Goal: Information Seeking & Learning: Learn about a topic

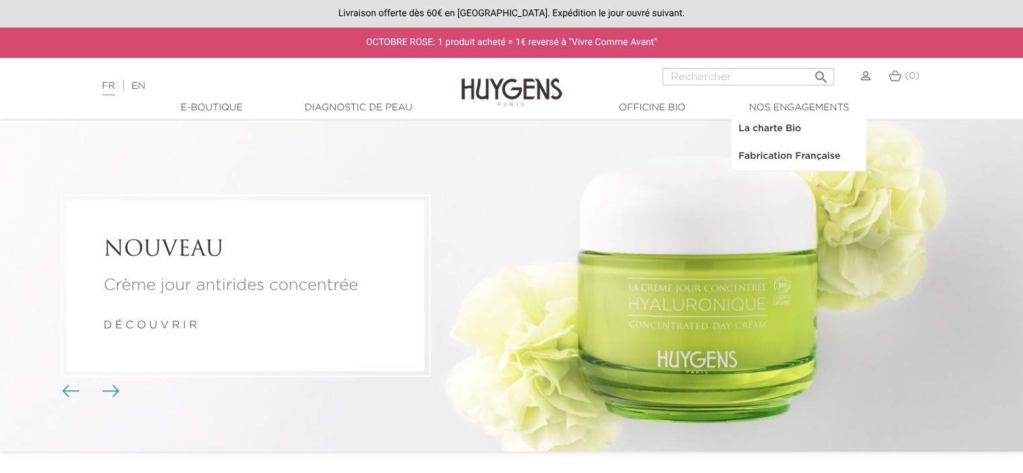
click at [796, 133] on link "La charte Bio" at bounding box center [799, 129] width 135 height 28
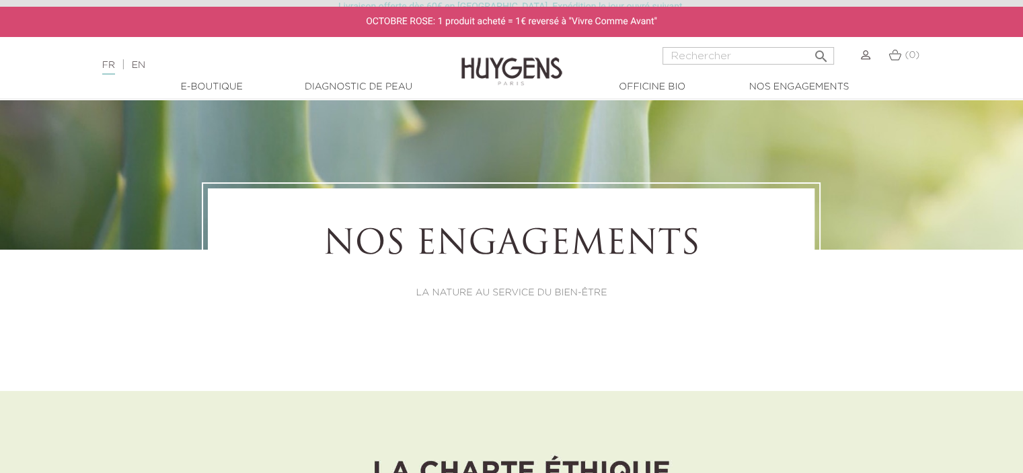
scroll to position [151, 0]
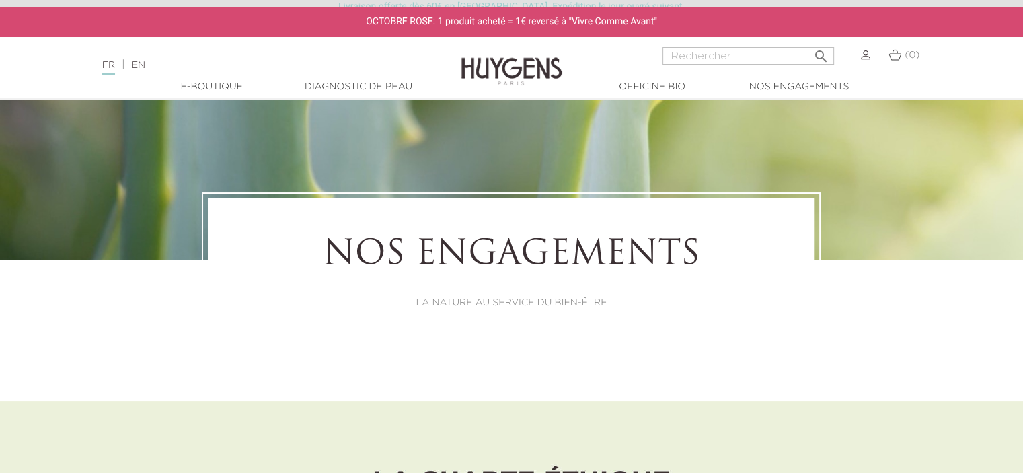
click at [371, 81] on link "Diagnostic de peau" at bounding box center [358, 87] width 135 height 14
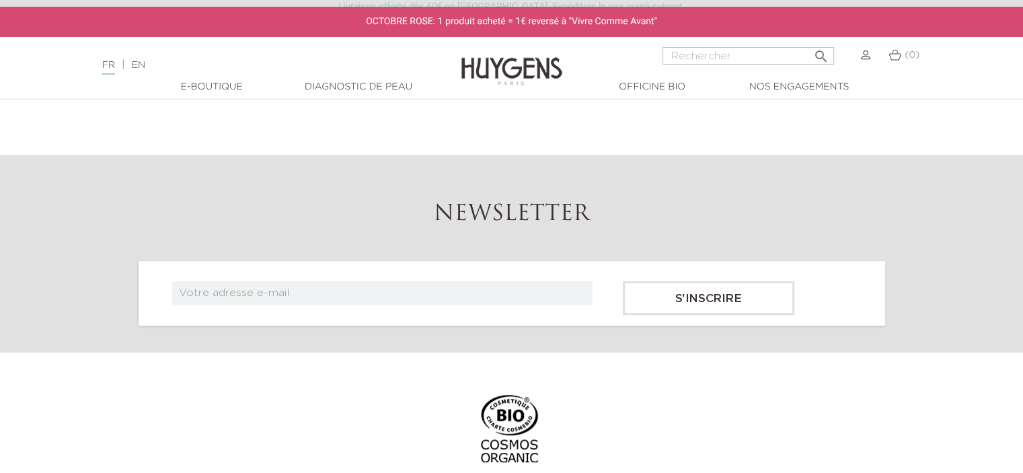
scroll to position [332, 0]
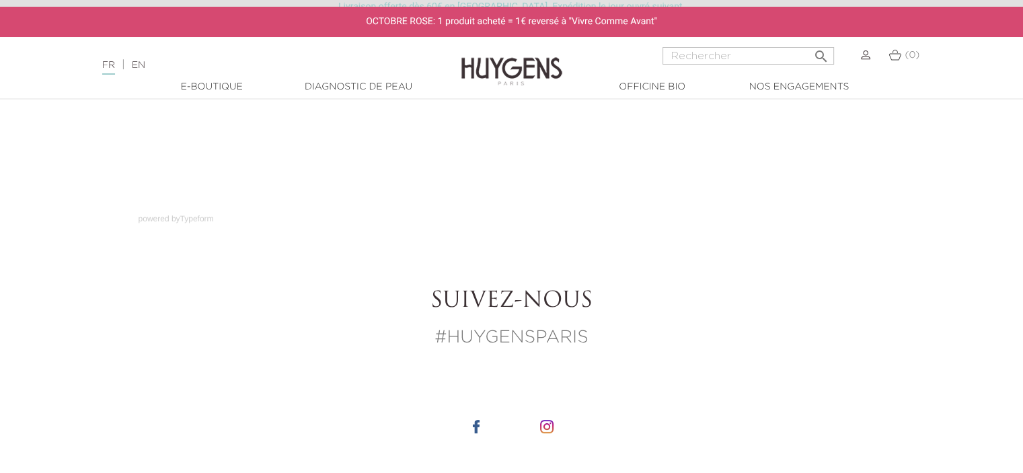
click at [352, 83] on link "Diagnostic de peau" at bounding box center [358, 87] width 135 height 14
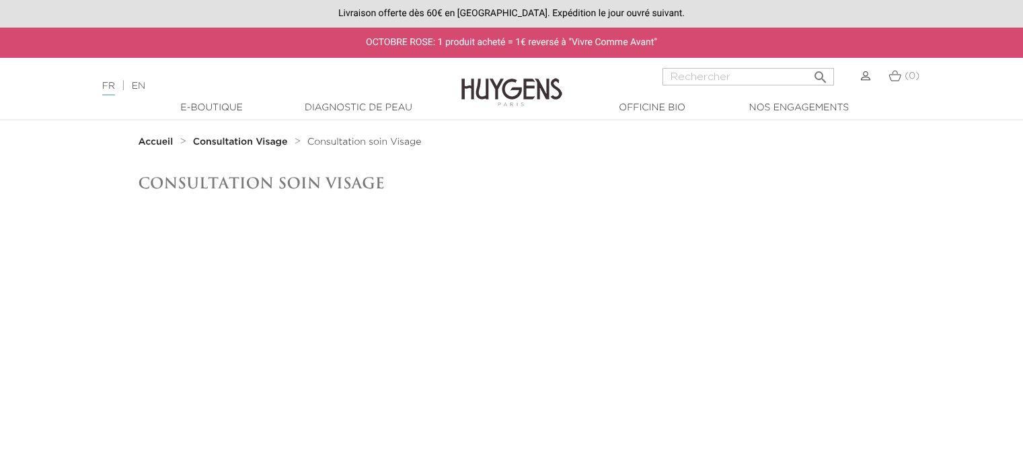
click at [215, 86] on div "FR | EN Français English" at bounding box center [256, 86] width 321 height 16
click at [633, 124] on link "L'officine" at bounding box center [676, 129] width 135 height 28
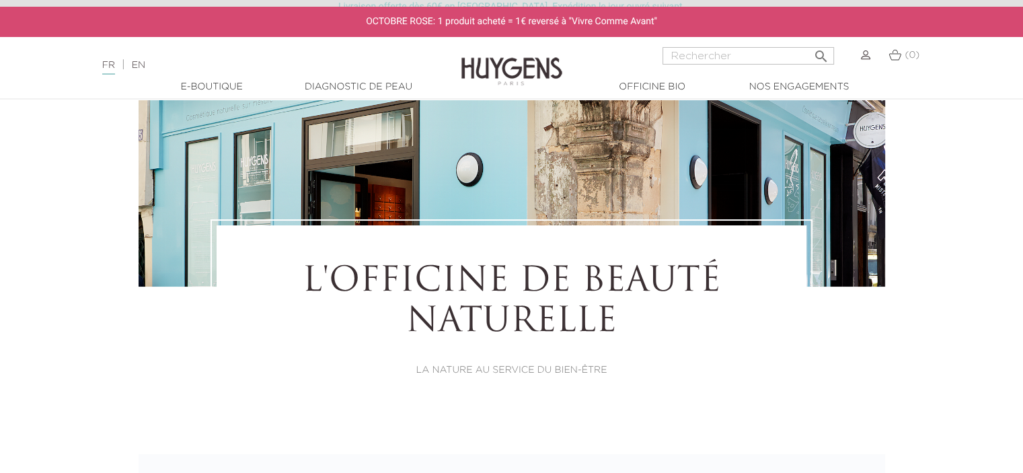
scroll to position [130, 0]
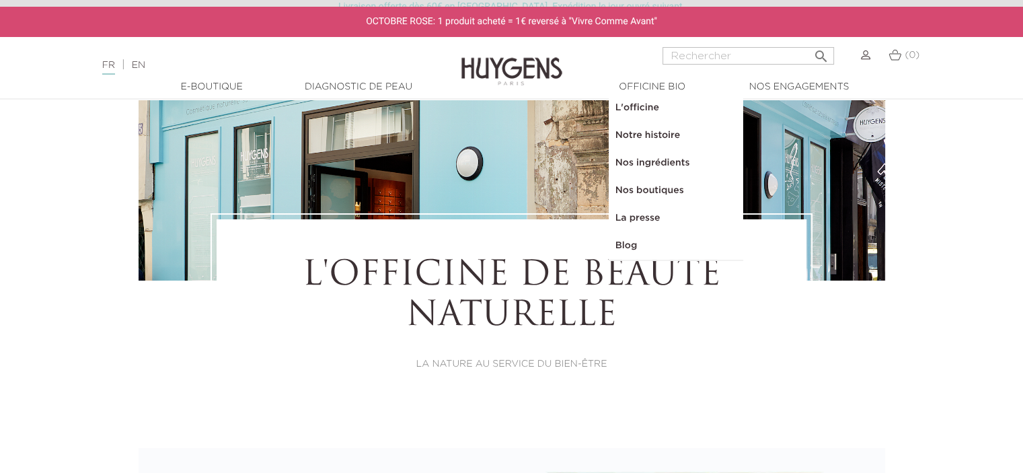
click at [630, 137] on link "Notre histoire" at bounding box center [676, 136] width 135 height 28
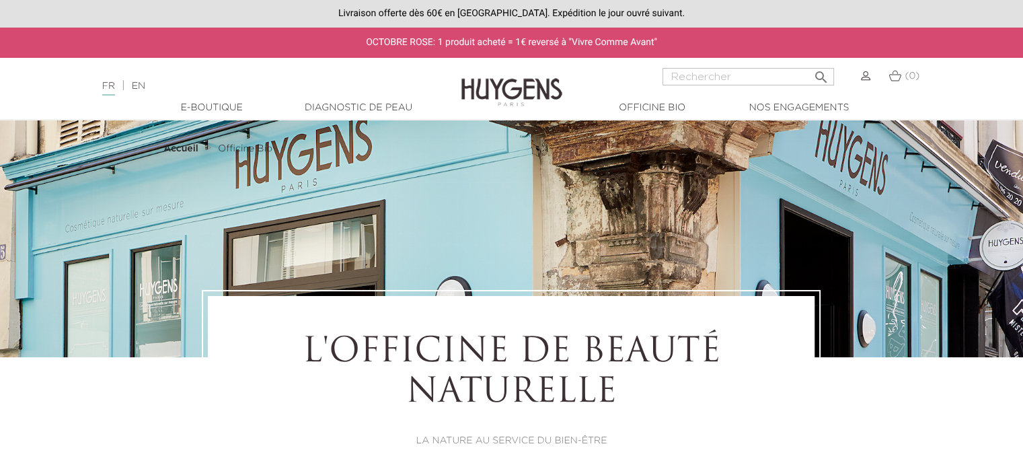
select select "FR"
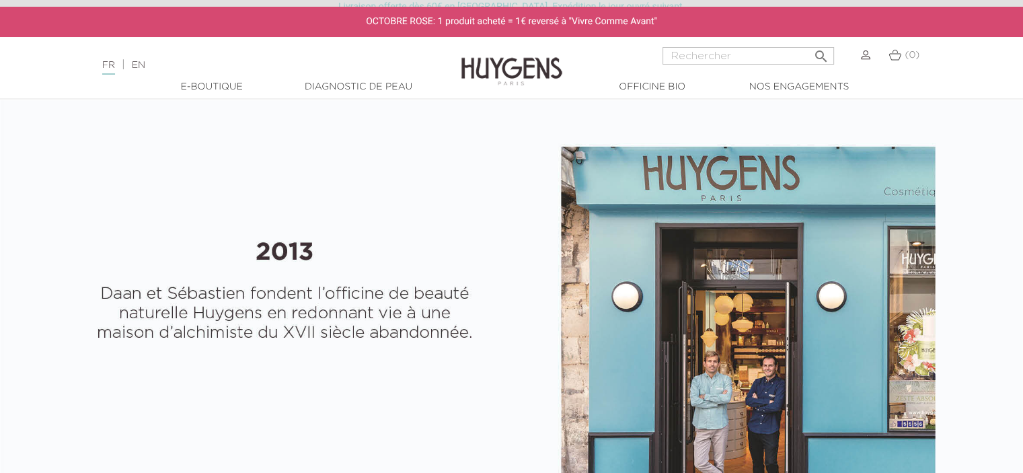
scroll to position [476, 0]
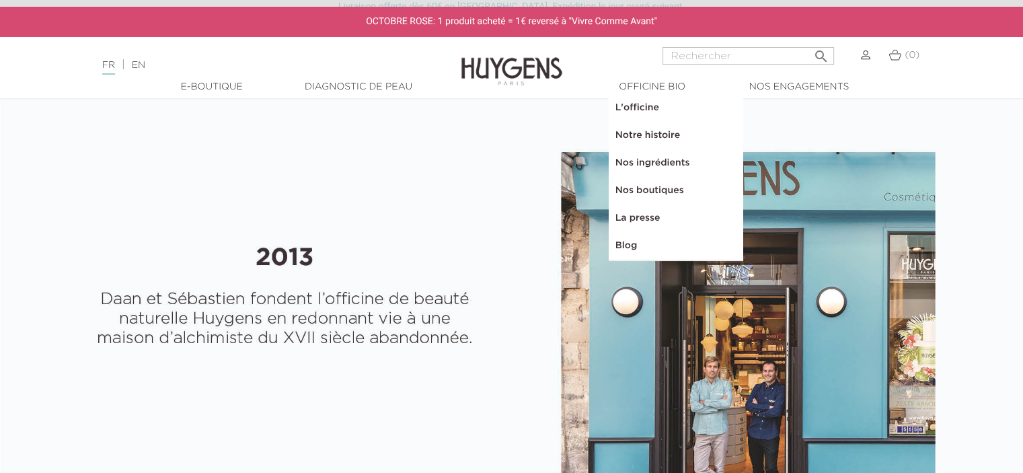
click at [628, 109] on link "L'officine" at bounding box center [676, 108] width 135 height 28
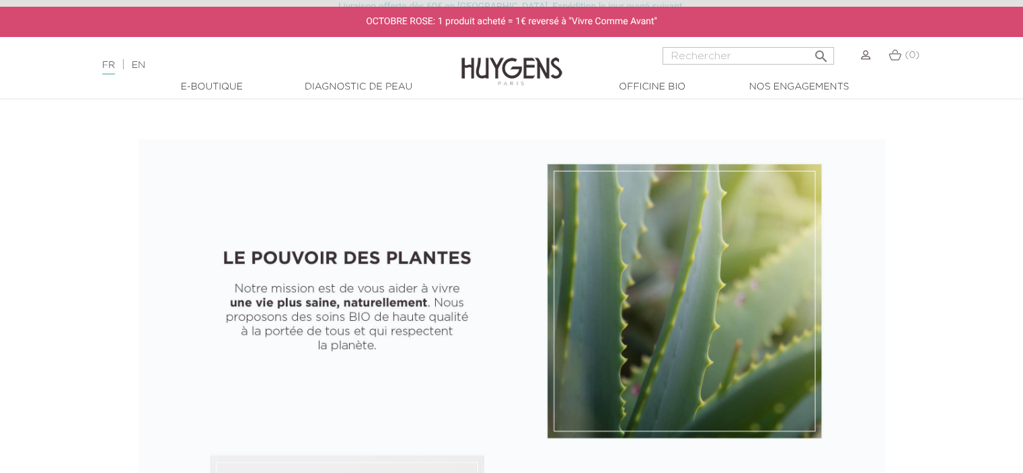
scroll to position [444, 0]
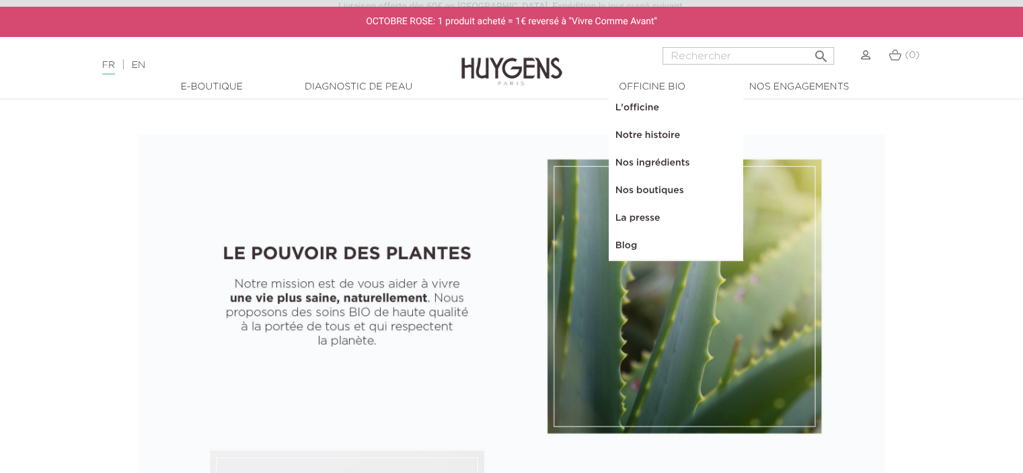
click at [643, 163] on link "Nos ingrédients" at bounding box center [676, 163] width 135 height 28
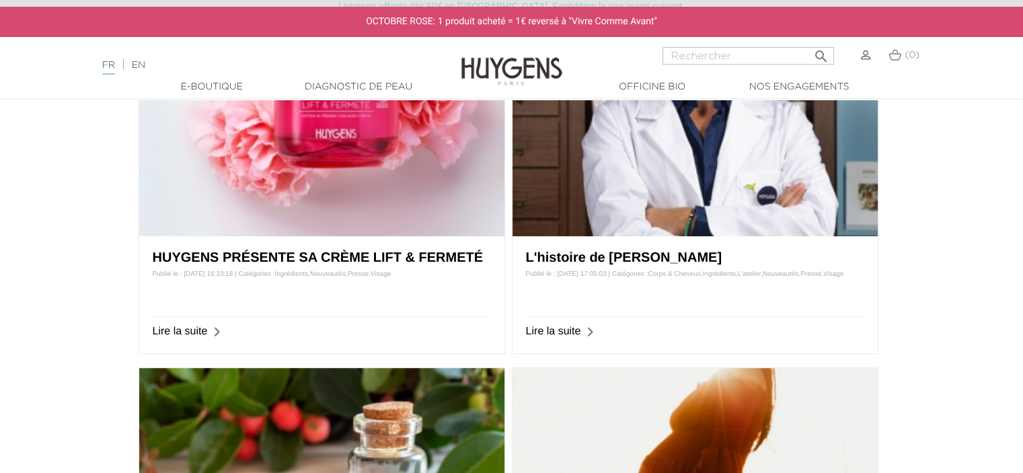
scroll to position [628, 0]
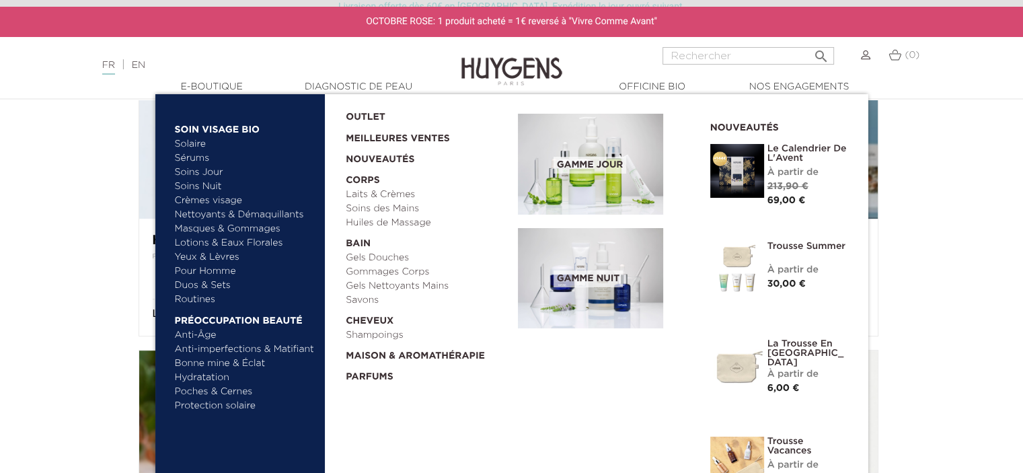
click at [218, 124] on link "  Soin Visage Bio" at bounding box center [245, 127] width 141 height 22
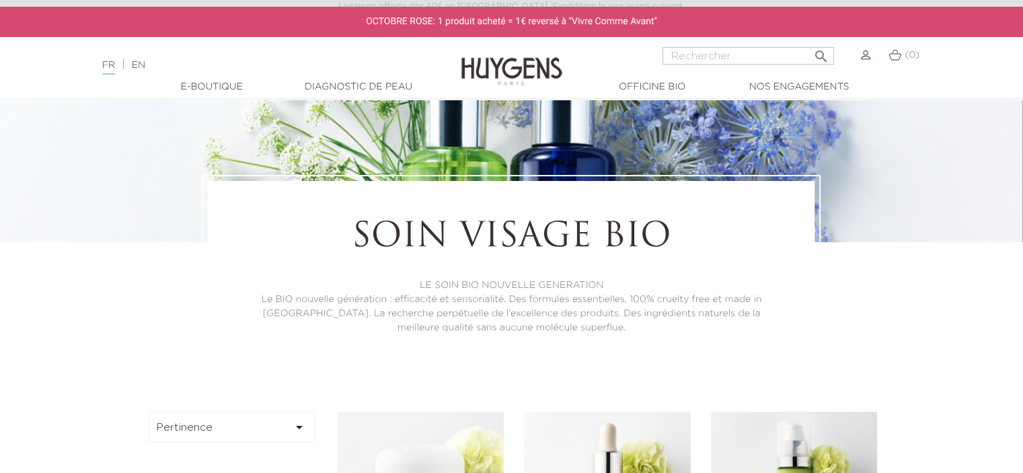
click at [522, 283] on p "LE SOIN BIO NOUVELLE GENERATION" at bounding box center [511, 285] width 533 height 14
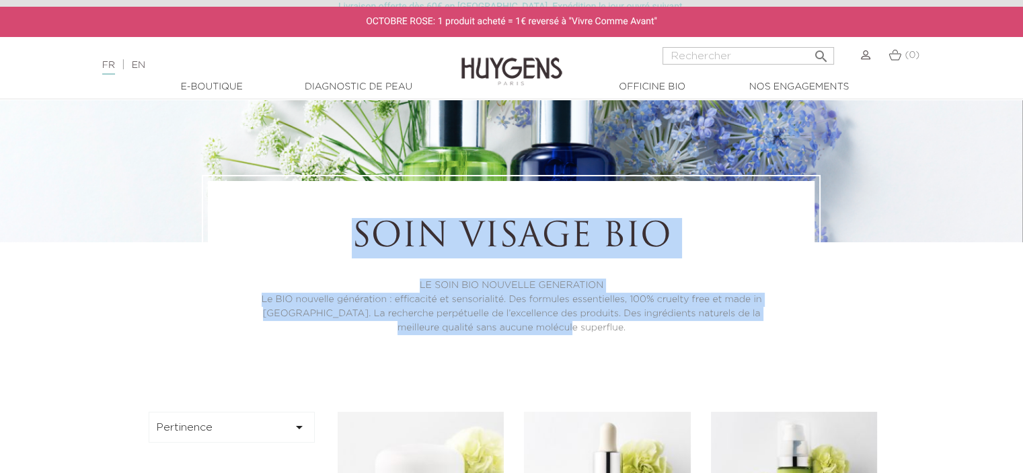
drag, startPoint x: 571, startPoint y: 325, endPoint x: 316, endPoint y: 214, distance: 278.0
click at [316, 214] on div "Soin Visage Bio LE SOIN BIO NOUVELLE GENERATION Le BIO nouvelle génération : ef…" at bounding box center [511, 276] width 607 height 191
copy div "Soin Visage Bio LE SOIN BIO NOUVELLE GENERATION Le BIO nouvelle génération : ef…"
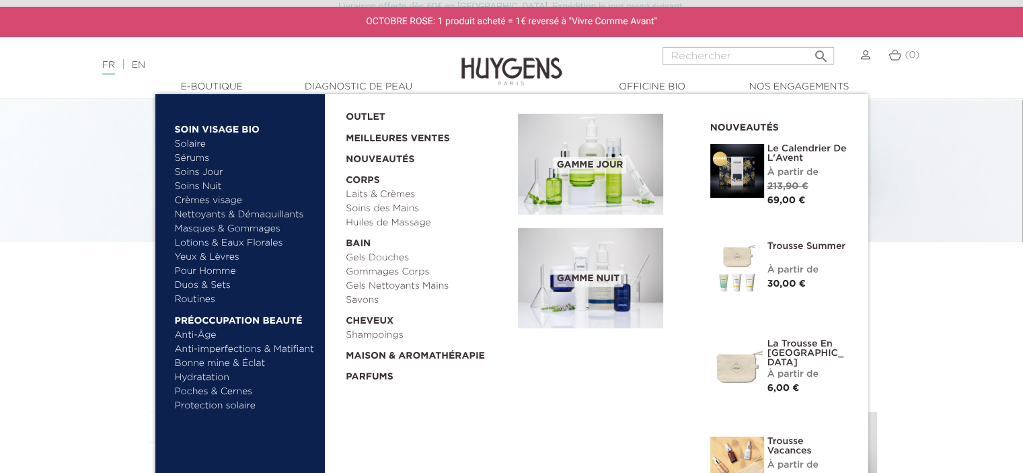
click at [209, 319] on link "  Préoccupation beauté" at bounding box center [245, 318] width 141 height 22
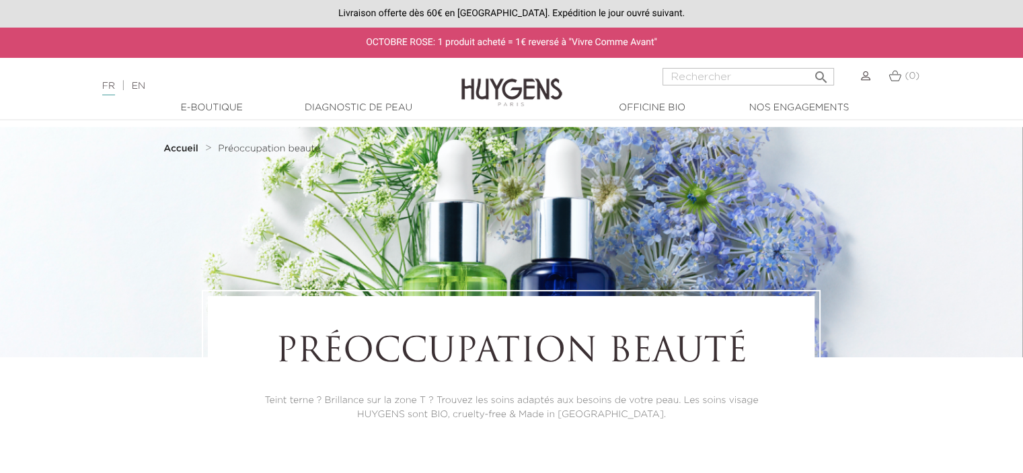
drag, startPoint x: 284, startPoint y: 342, endPoint x: 727, endPoint y: 402, distance: 447.2
click at [727, 402] on div "Préoccupation beauté Teint terne ? Brillance sur la zone T ? Trouvez les soins …" at bounding box center [511, 377] width 607 height 163
drag, startPoint x: 654, startPoint y: 416, endPoint x: 615, endPoint y: 414, distance: 38.4
click at [615, 414] on p "Teint terne ? Brillance sur la zone T ? Trouvez les soins adaptés aux besoins d…" at bounding box center [511, 407] width 533 height 28
click at [642, 416] on p "Teint terne ? Brillance sur la zone T ? Trouvez les soins adaptés aux besoins d…" at bounding box center [511, 407] width 533 height 28
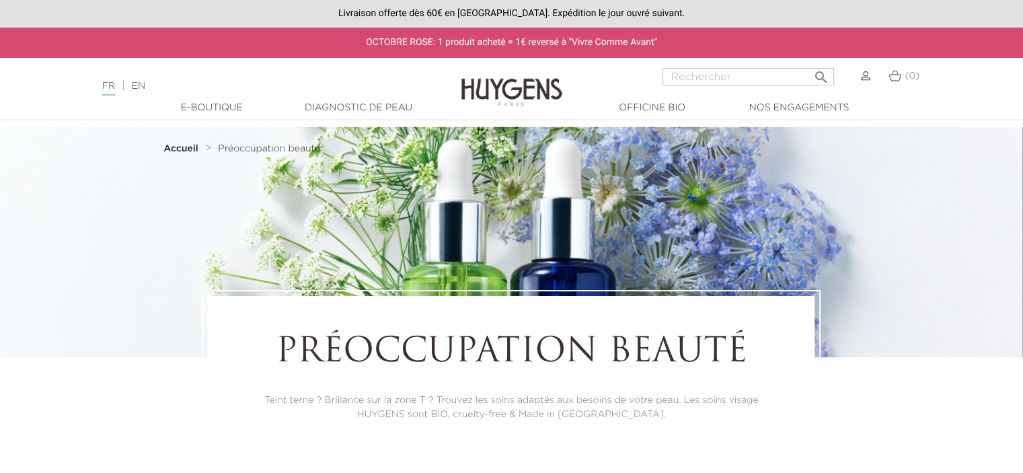
click at [334, 350] on h1 "Préoccupation beauté" at bounding box center [511, 353] width 533 height 40
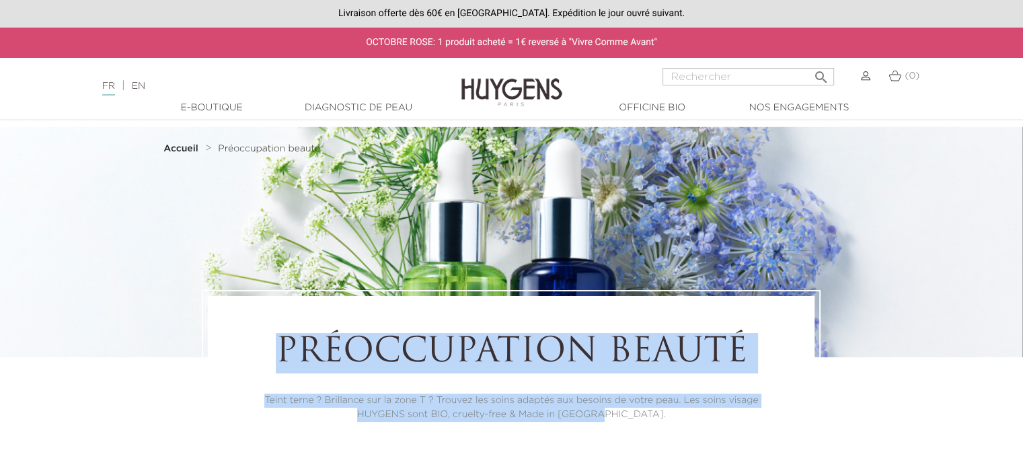
drag, startPoint x: 277, startPoint y: 349, endPoint x: 640, endPoint y: 416, distance: 368.7
click at [640, 416] on div "Préoccupation beauté Teint terne ? Brillance sur la zone T ? Trouvez les soins …" at bounding box center [511, 377] width 607 height 163
copy div "Préoccupation beauté Teint terne ? Brillance sur la zone T ? Trouvez les soins …"
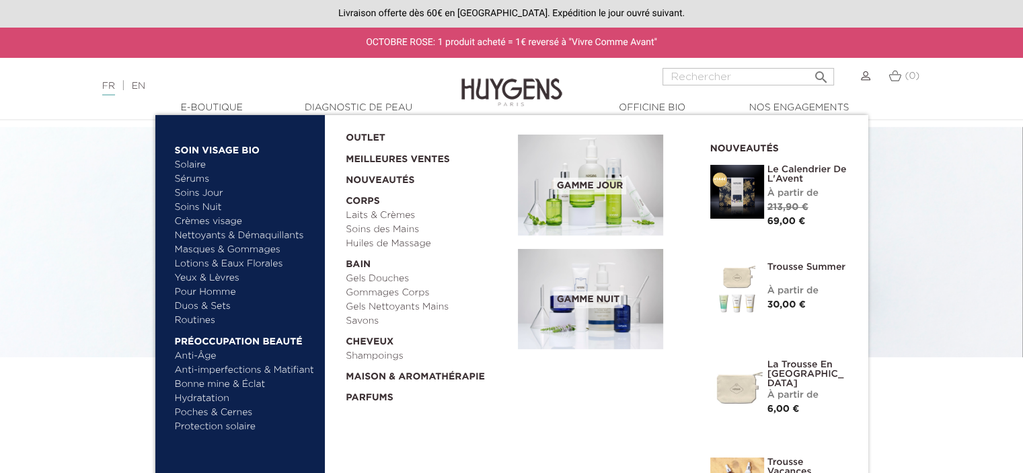
click at [216, 250] on link "Masques & Gommages" at bounding box center [245, 250] width 141 height 14
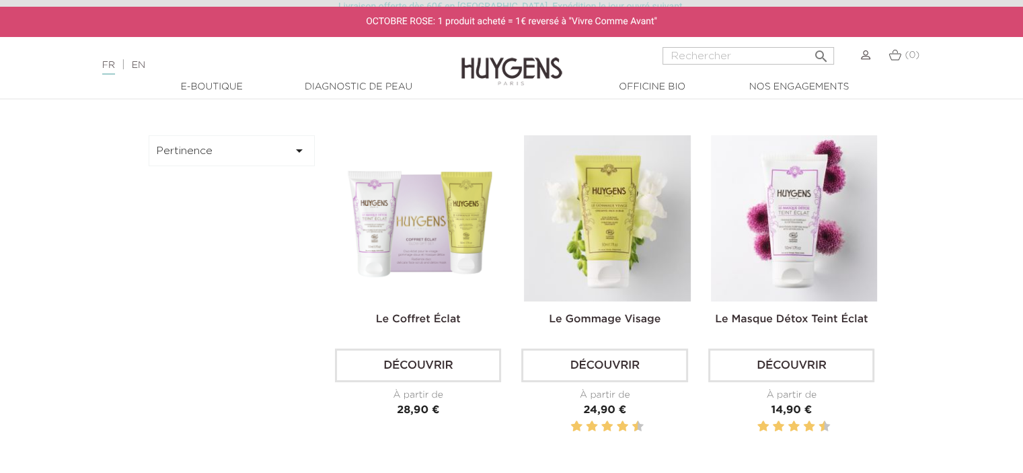
scroll to position [366, 0]
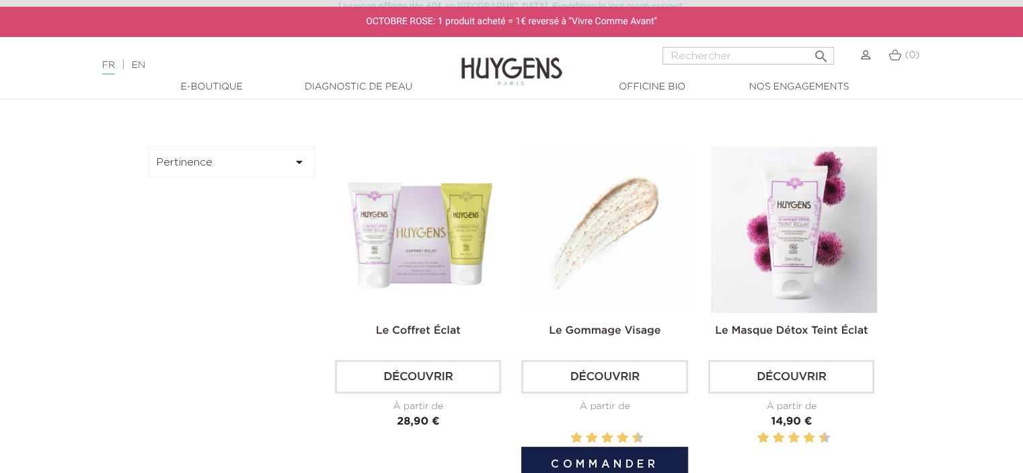
click at [525, 236] on img at bounding box center [607, 230] width 166 height 166
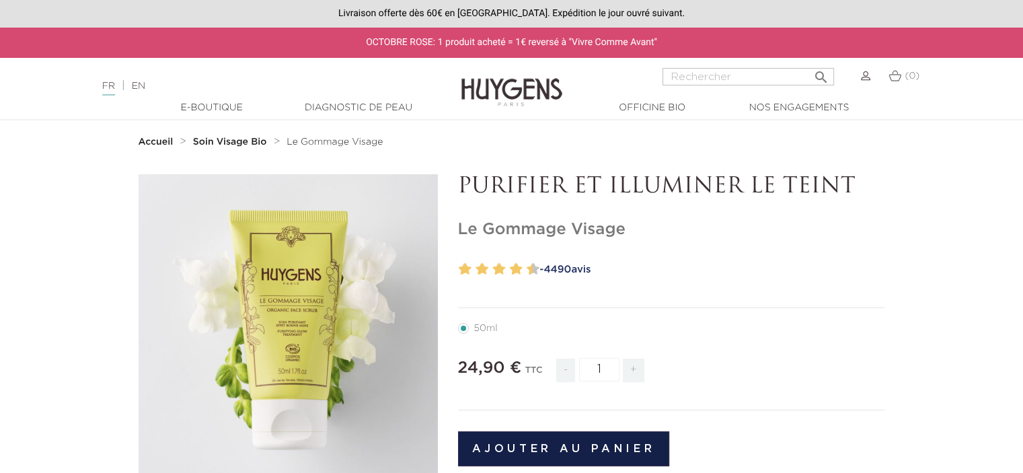
drag, startPoint x: 649, startPoint y: 231, endPoint x: 442, endPoint y: 229, distance: 207.2
click at [596, 233] on h1 "Le Gommage Visage" at bounding box center [671, 230] width 427 height 20
drag, startPoint x: 632, startPoint y: 229, endPoint x: 457, endPoint y: 236, distance: 175.7
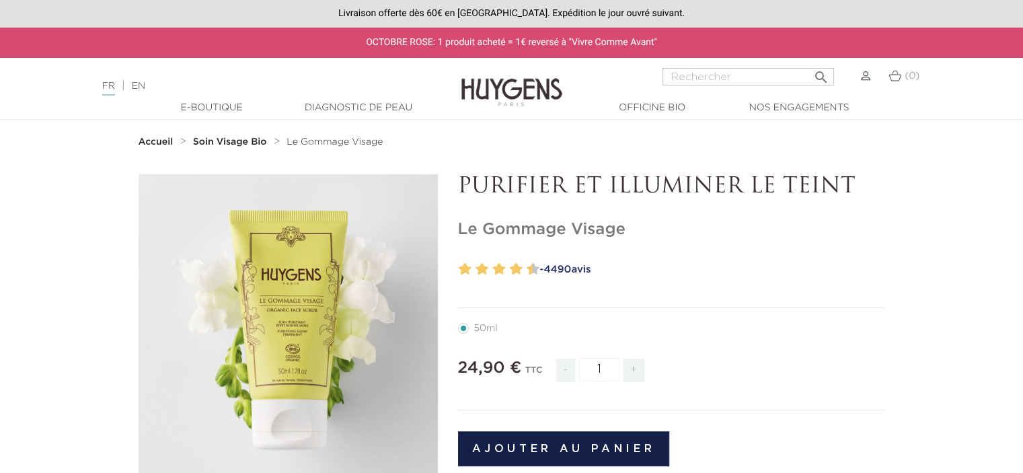
copy h1 "Le Gommage Visage"
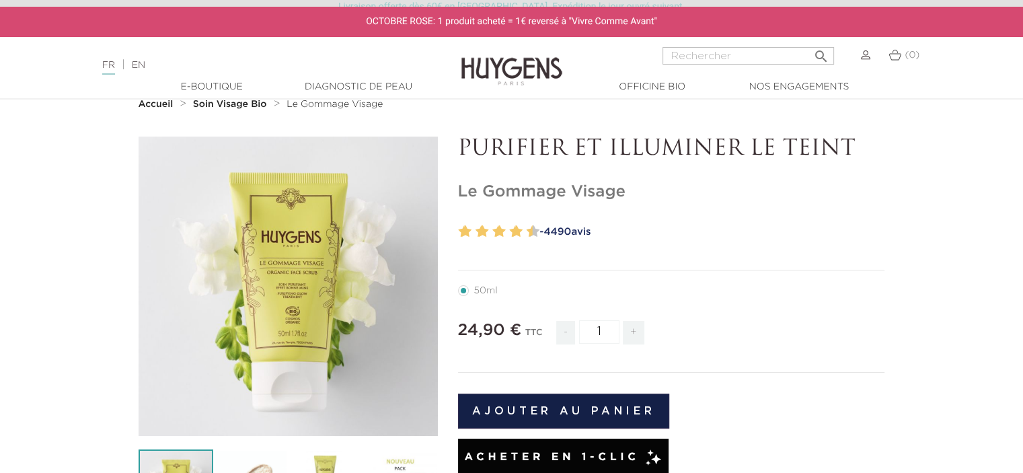
scroll to position [89, 0]
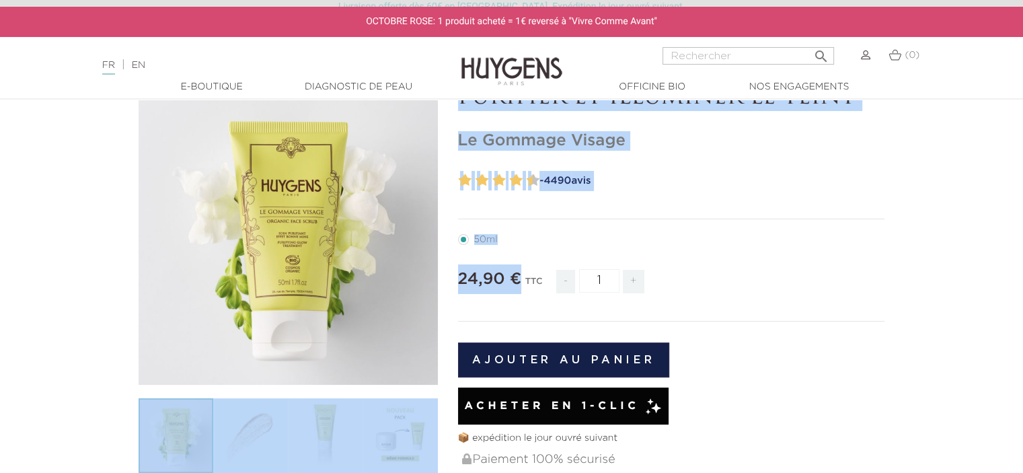
drag, startPoint x: 519, startPoint y: 274, endPoint x: 426, endPoint y: 287, distance: 94.5
click at [426, 287] on div "  " at bounding box center [511, 446] width 767 height 722
click at [498, 287] on span "24,90 €" at bounding box center [490, 279] width 64 height 16
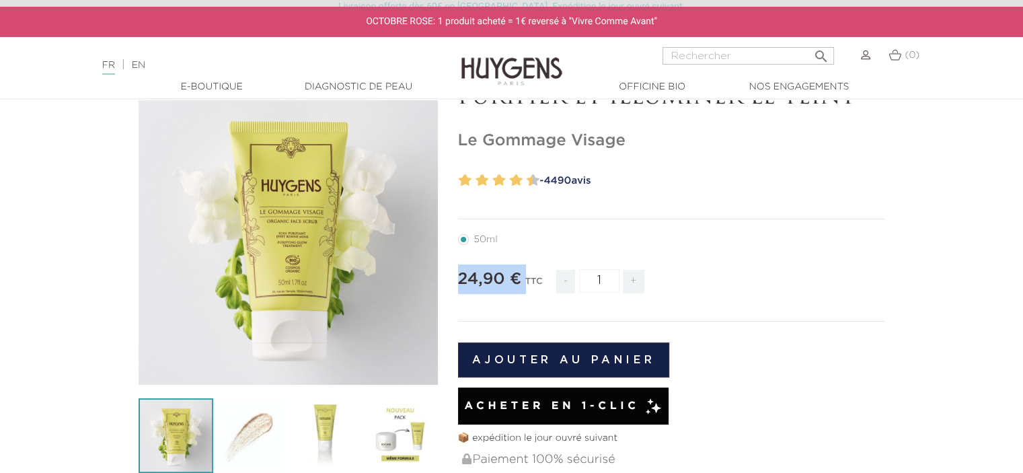
drag, startPoint x: 521, startPoint y: 274, endPoint x: 461, endPoint y: 277, distance: 60.6
click at [461, 277] on div "24,90 € TTC - 1 +" at bounding box center [671, 287] width 427 height 46
copy div "24,90 €"
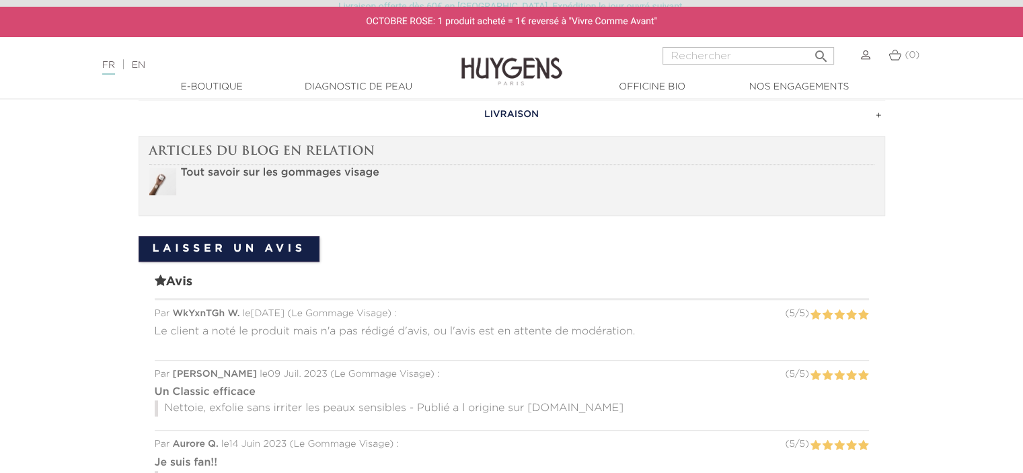
drag, startPoint x: 810, startPoint y: 459, endPoint x: 796, endPoint y: 456, distance: 13.7
click at [796, 456] on p "Je suis fan!!" at bounding box center [512, 463] width 714 height 16
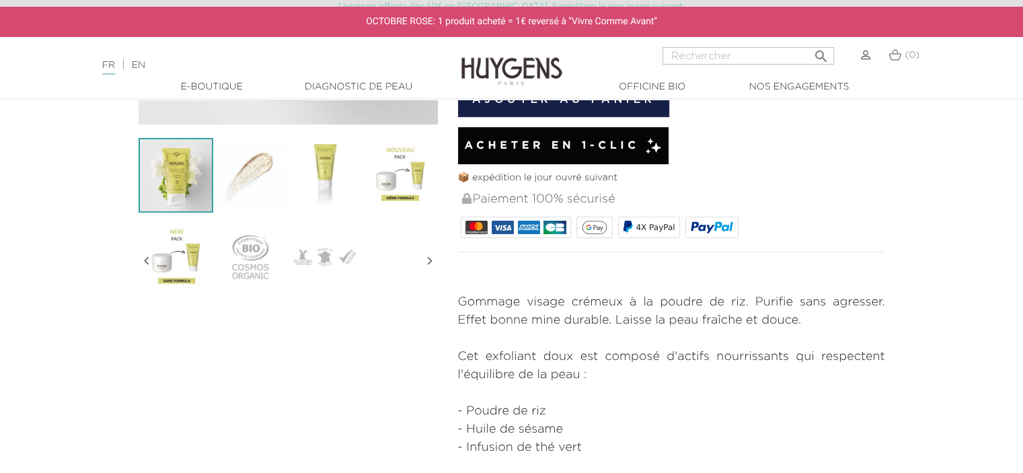
scroll to position [345, 0]
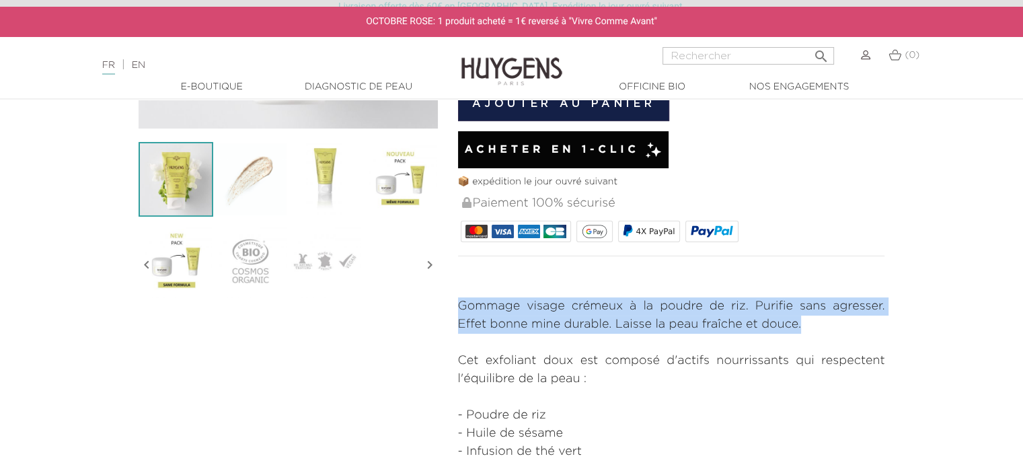
drag, startPoint x: 801, startPoint y: 325, endPoint x: 488, endPoint y: 276, distance: 317.3
click at [488, 276] on div "50ml" at bounding box center [671, 246] width 427 height 610
copy div "Gommage visage crémeux à la poudre de riz. Purifie sans agresser. Effet bonne m…"
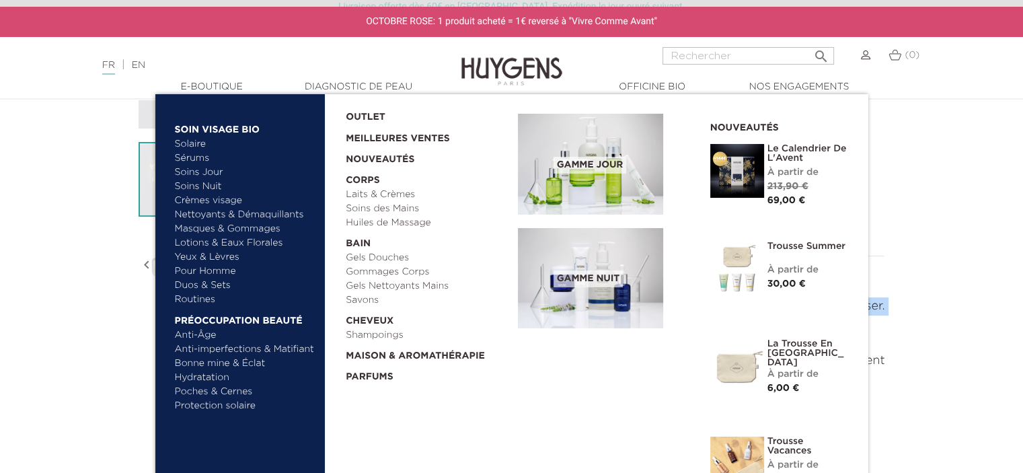
click at [218, 258] on link "Yeux & Lèvres" at bounding box center [245, 257] width 141 height 14
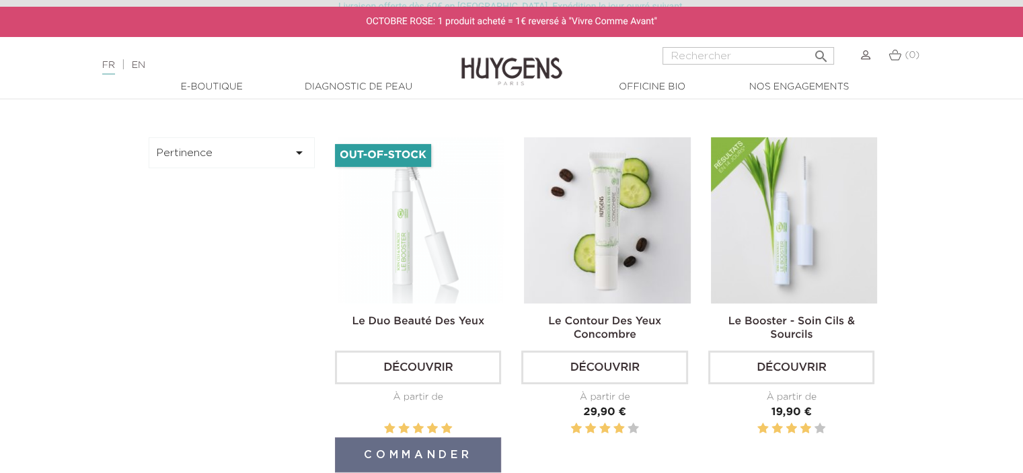
scroll to position [403, 0]
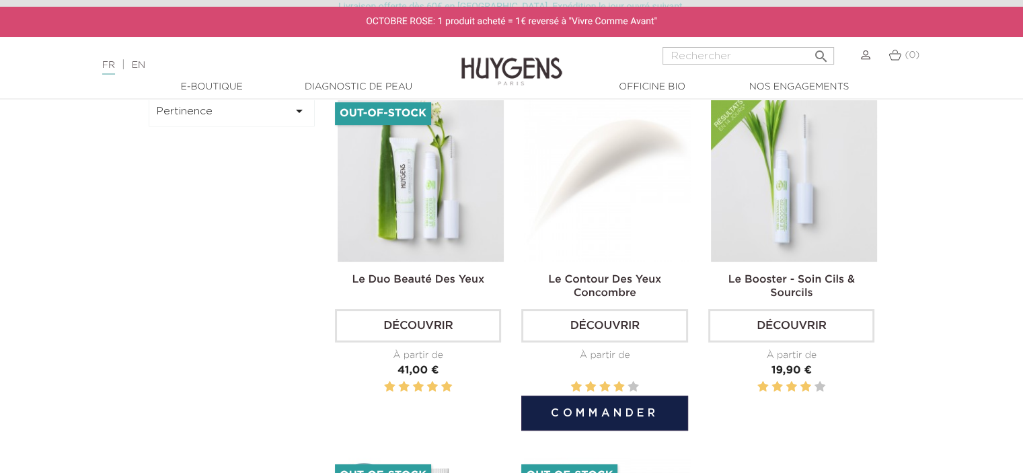
click at [659, 200] on img at bounding box center [607, 179] width 166 height 166
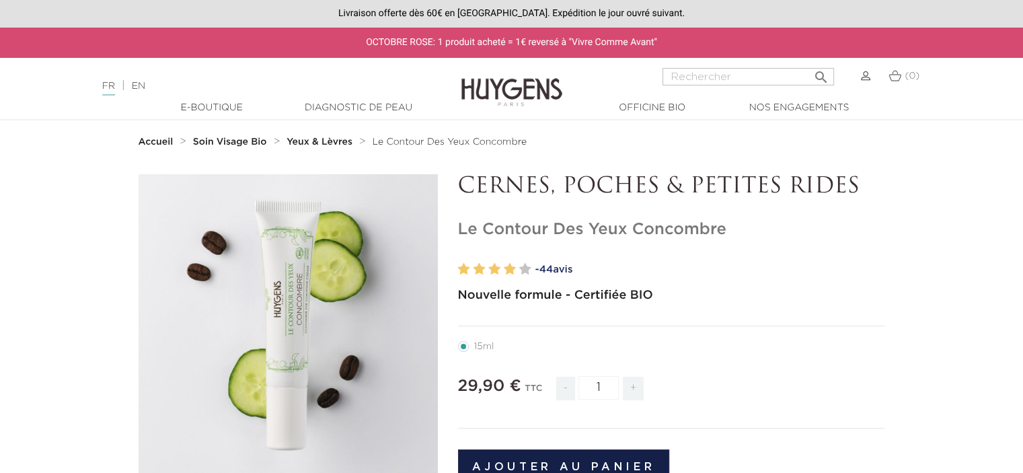
drag, startPoint x: 457, startPoint y: 230, endPoint x: 727, endPoint y: 220, distance: 270.6
copy h1 "Le Contour Des Yeux Concombre"
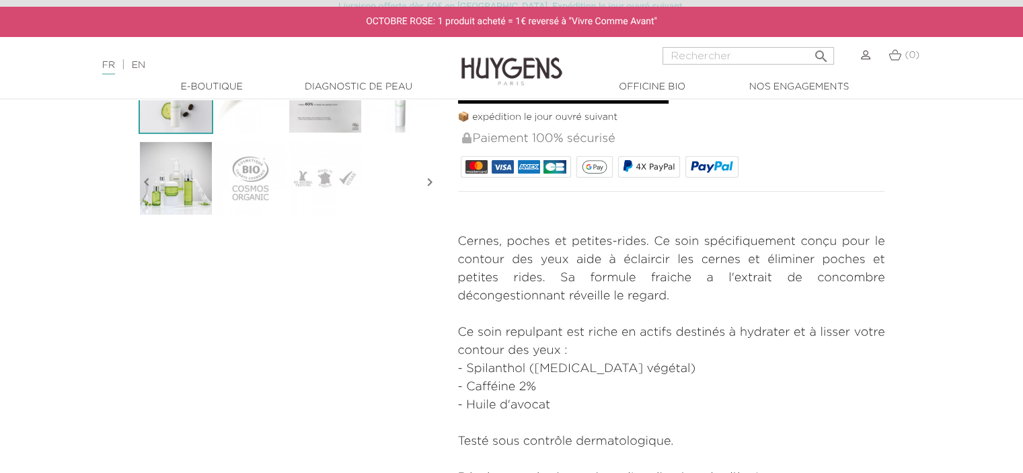
scroll to position [428, 0]
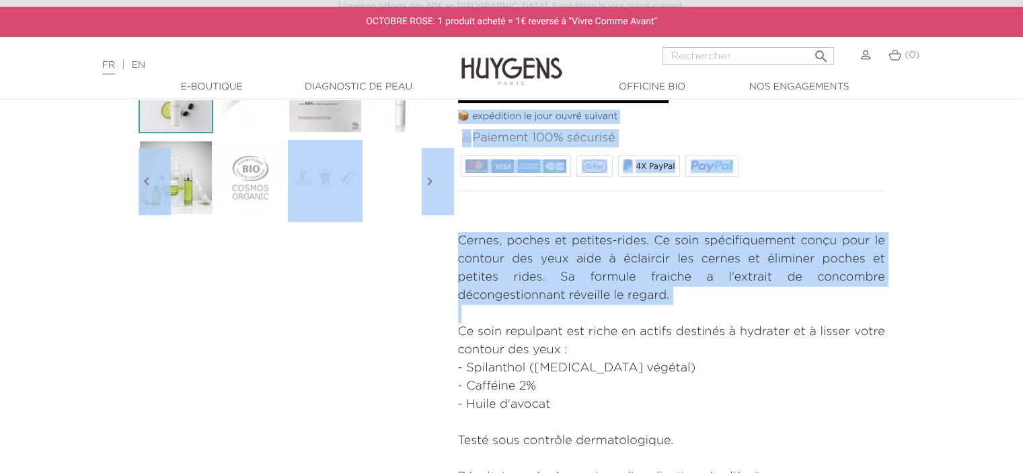
drag, startPoint x: 689, startPoint y: 303, endPoint x: 421, endPoint y: 246, distance: 274.5
click at [421, 246] on div "  " at bounding box center [511, 216] width 767 height 940
click at [693, 300] on p "Cernes, poches et petites-rides. Ce soin spécifiquement conçu pour le contour d…" at bounding box center [671, 268] width 427 height 73
click at [685, 298] on p "Cernes, poches et petites-rides. Ce soin spécifiquement conçu pour le contour d…" at bounding box center [671, 268] width 427 height 73
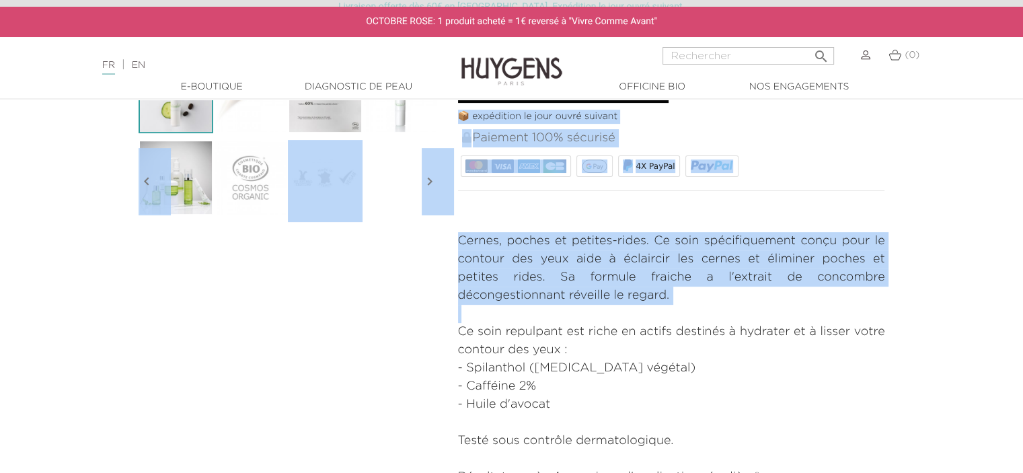
click at [685, 298] on p "Cernes, poches et petites-rides. Ce soin spécifiquement conçu pour le contour d…" at bounding box center [671, 268] width 427 height 73
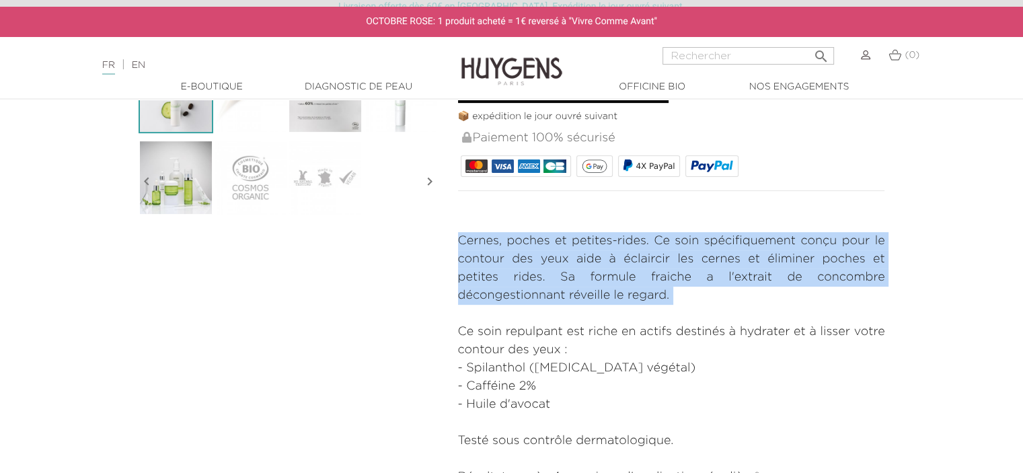
click at [685, 298] on p "Cernes, poches et petites-rides. Ce soin spécifiquement conçu pour le contour d…" at bounding box center [671, 268] width 427 height 73
copy div "Cernes, poches et petites-rides. Ce soin spécifiquement conçu pour le contour d…"
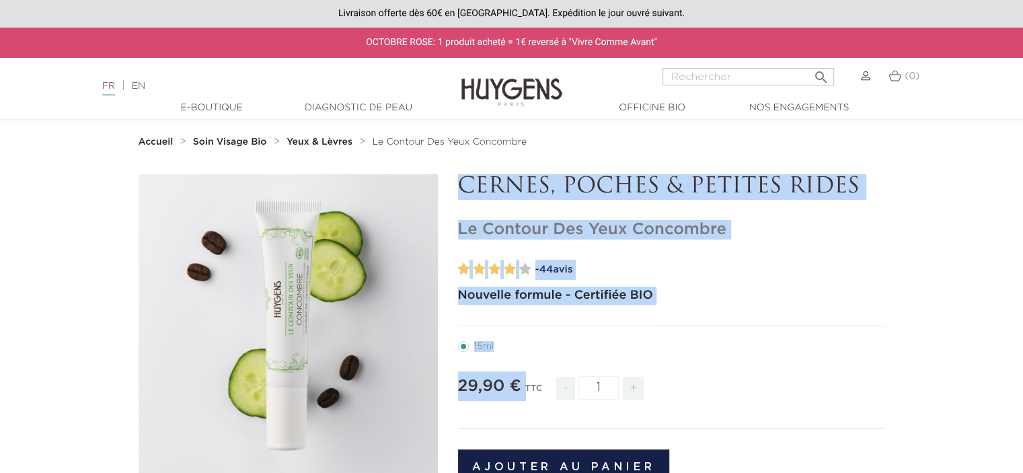
drag, startPoint x: 521, startPoint y: 386, endPoint x: 419, endPoint y: 368, distance: 103.8
click at [506, 404] on div "29,90 €" at bounding box center [489, 389] width 63 height 36
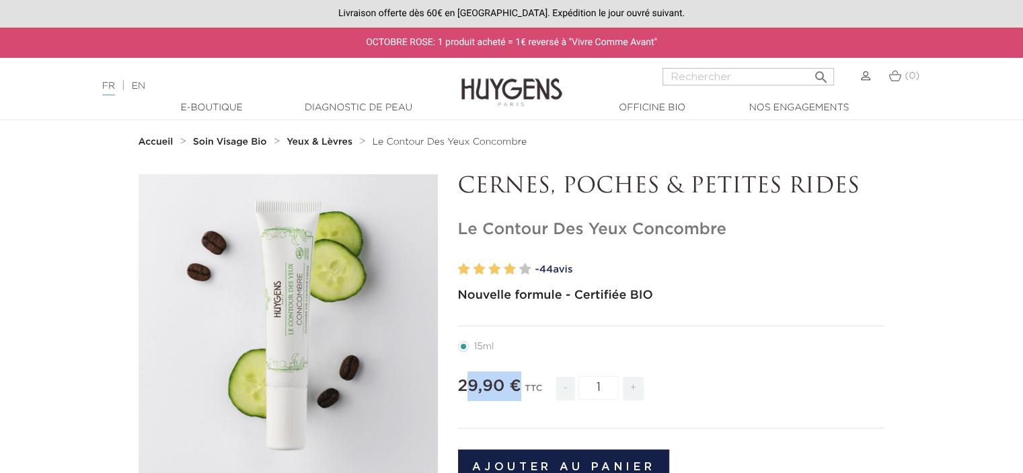
drag, startPoint x: 520, startPoint y: 381, endPoint x: 464, endPoint y: 380, distance: 55.8
click at [464, 380] on span "29,90 €" at bounding box center [489, 386] width 63 height 16
click at [459, 381] on span "29,90 €" at bounding box center [489, 386] width 63 height 16
drag, startPoint x: 459, startPoint y: 381, endPoint x: 493, endPoint y: 379, distance: 34.4
click at [493, 379] on span "29,90 €" at bounding box center [489, 386] width 63 height 16
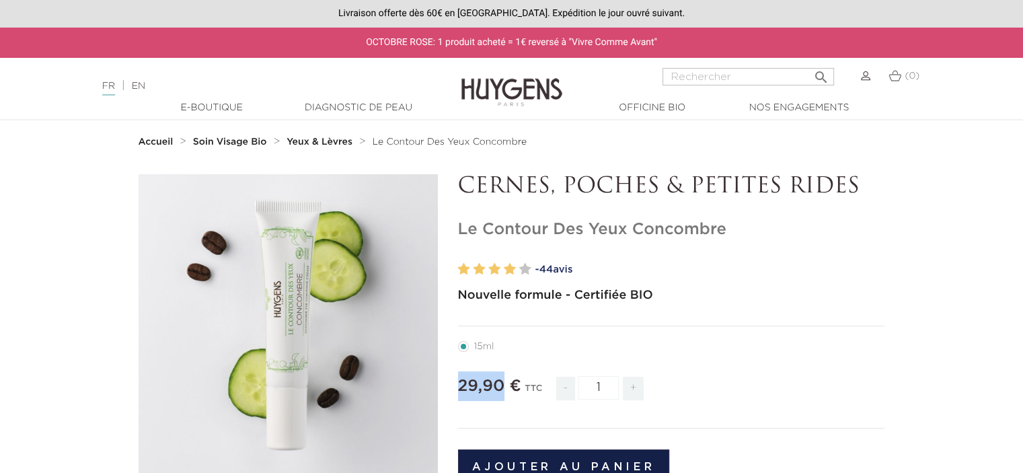
copy span "29,90"
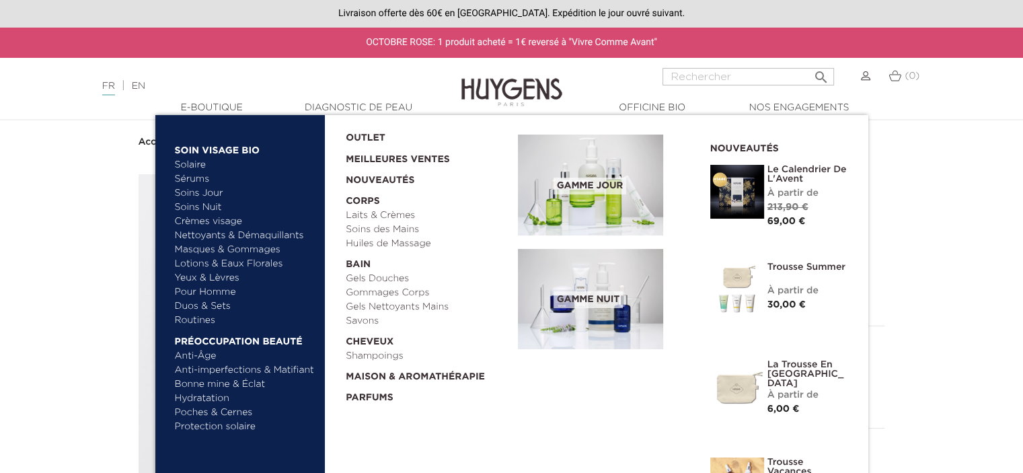
click at [205, 288] on link "Pour Homme" at bounding box center [245, 292] width 141 height 14
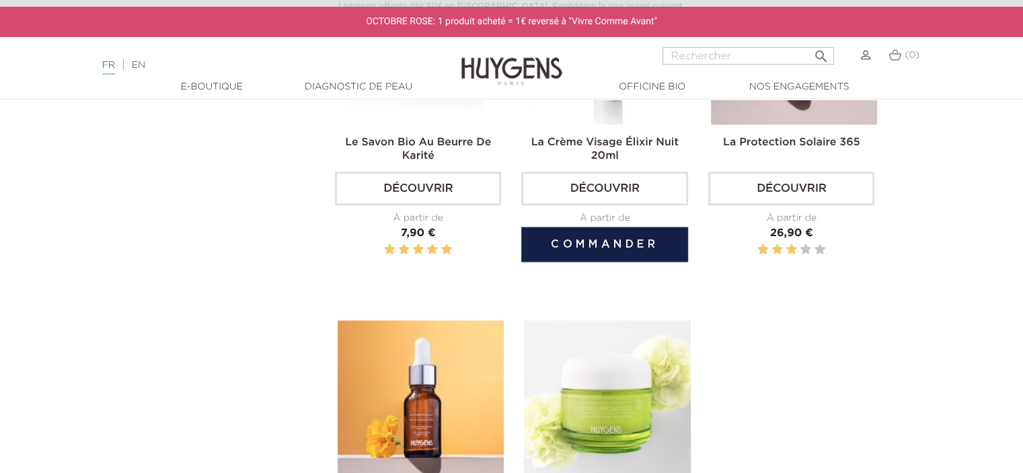
scroll to position [1711, 0]
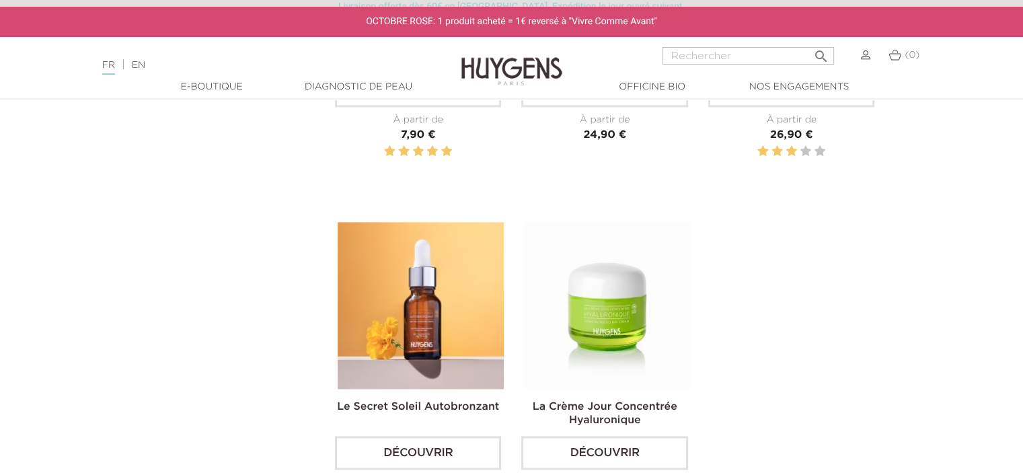
click at [595, 322] on img at bounding box center [607, 305] width 166 height 166
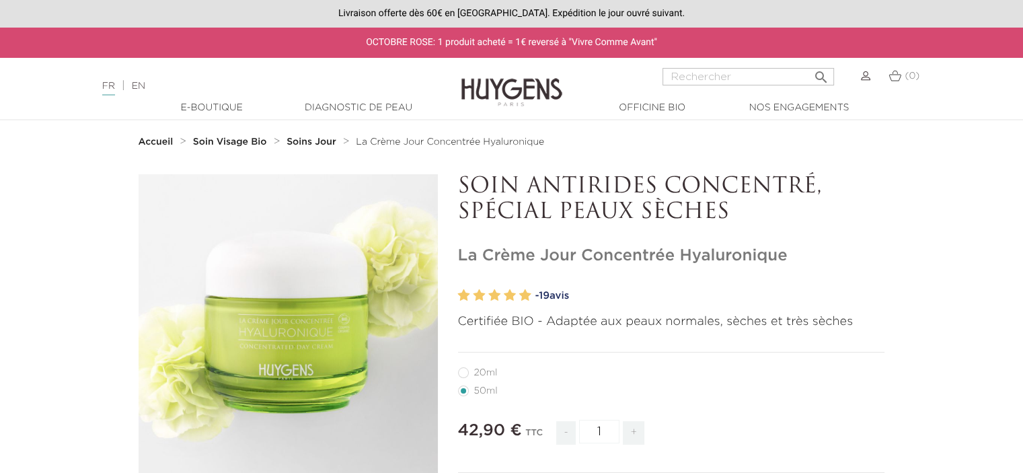
drag, startPoint x: 789, startPoint y: 258, endPoint x: 454, endPoint y: 252, distance: 335.0
copy h1 "La Crème Jour Concentrée Hyaluronique"
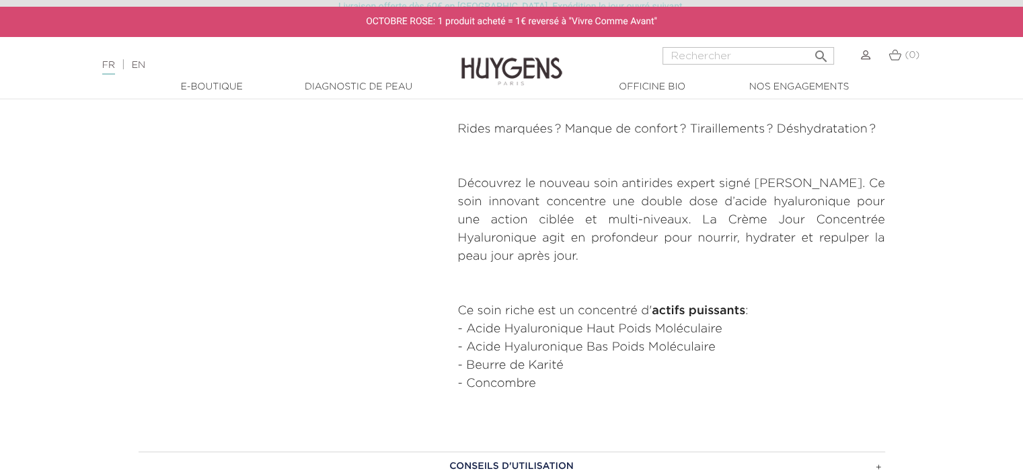
scroll to position [591, 0]
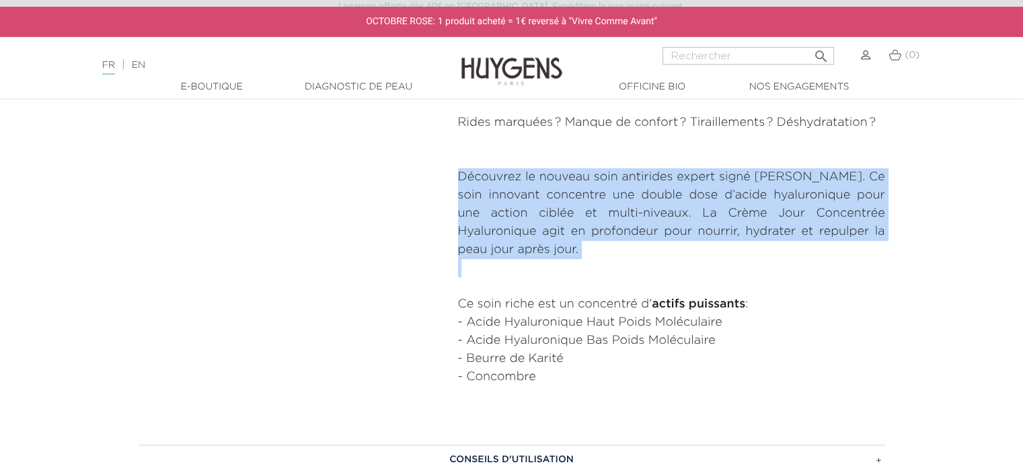
drag, startPoint x: 591, startPoint y: 268, endPoint x: 447, endPoint y: 182, distance: 168.0
copy div "Découvrez le nouveau soin antirides expert signé Huygens Paris. Ce soin innovan…"
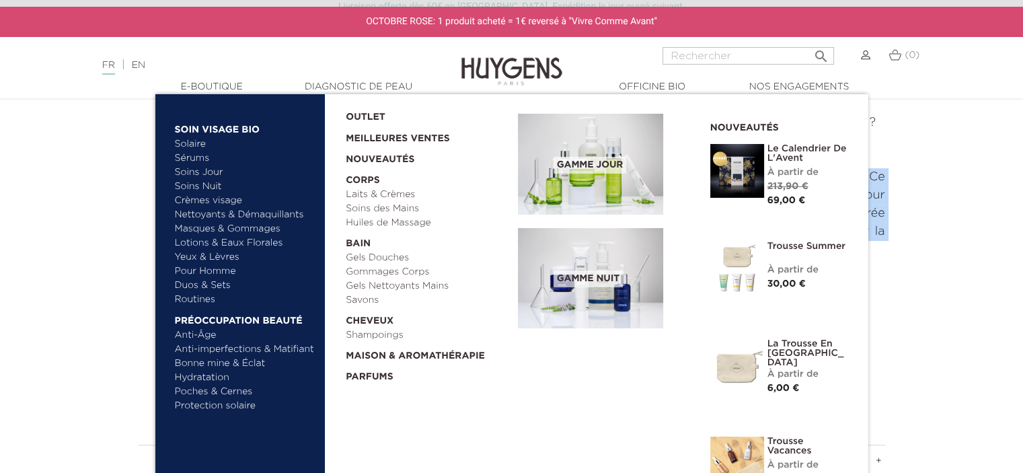
click at [213, 285] on link "Duos & Sets" at bounding box center [245, 285] width 141 height 14
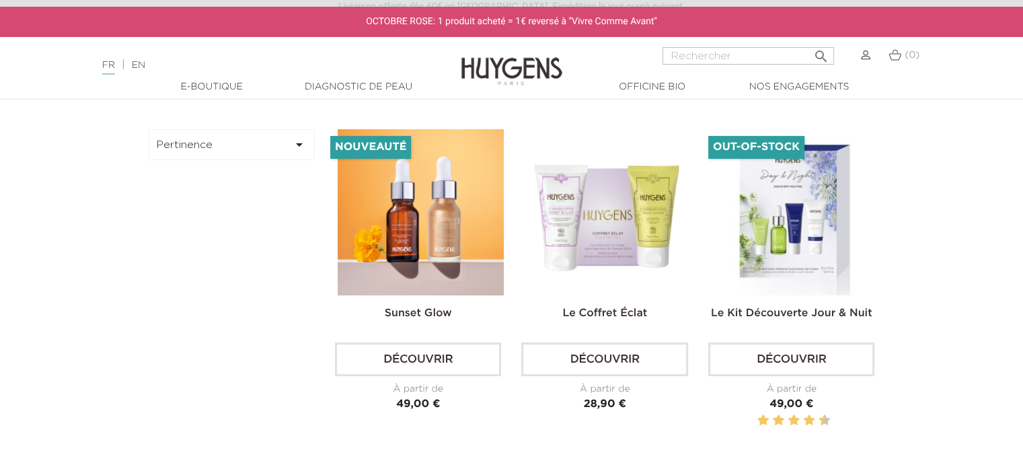
scroll to position [157, 0]
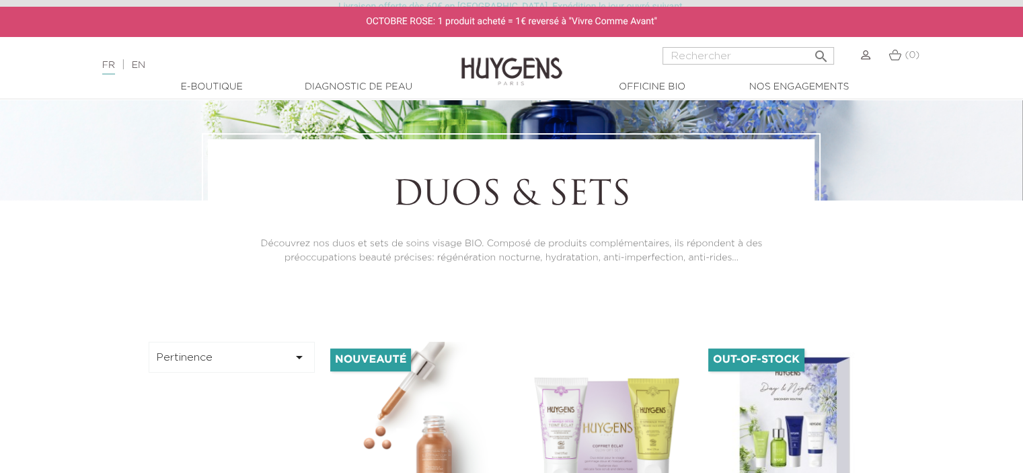
click at [408, 396] on img at bounding box center [421, 425] width 166 height 166
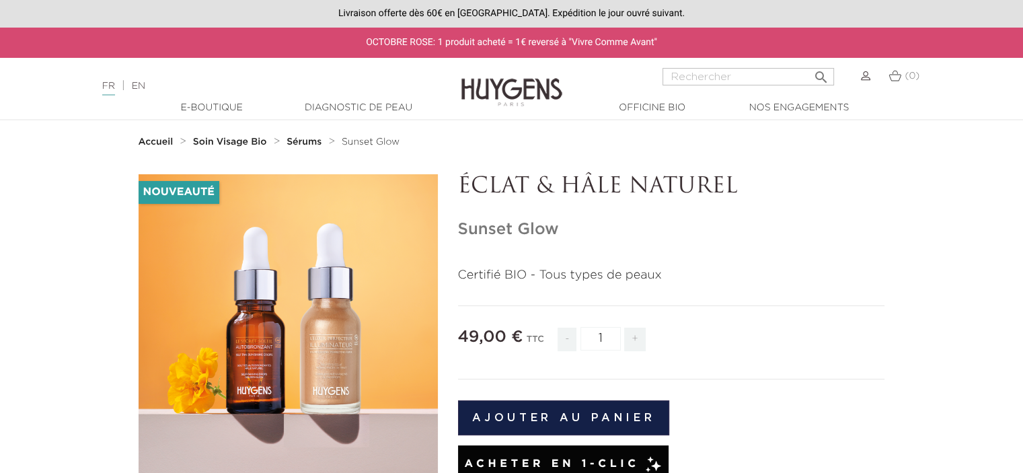
drag, startPoint x: 562, startPoint y: 231, endPoint x: 458, endPoint y: 221, distance: 104.7
click at [458, 221] on h1 "Sunset Glow" at bounding box center [671, 230] width 427 height 20
copy h1 "Sunset Glow"
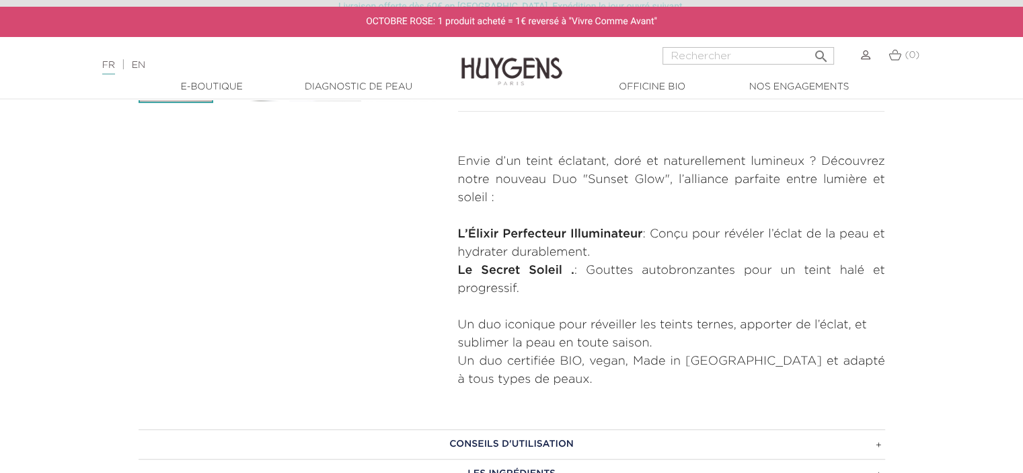
scroll to position [460, 0]
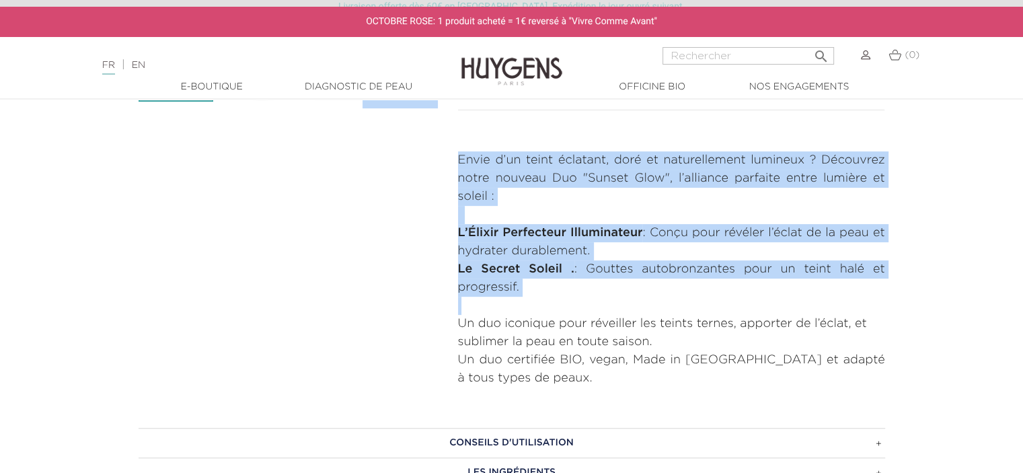
drag, startPoint x: 535, startPoint y: 295, endPoint x: 419, endPoint y: 128, distance: 203.6
click at [419, 128] on div "Nouveauté   " at bounding box center [511, 50] width 767 height 673
click at [506, 220] on p at bounding box center [671, 215] width 427 height 18
drag, startPoint x: 530, startPoint y: 287, endPoint x: 458, endPoint y: 163, distance: 142.6
click at [458, 163] on div "Envie d’un teint éclatant, doré et naturellement lumineux ? Découvrez notre nou…" at bounding box center [671, 269] width 427 height 236
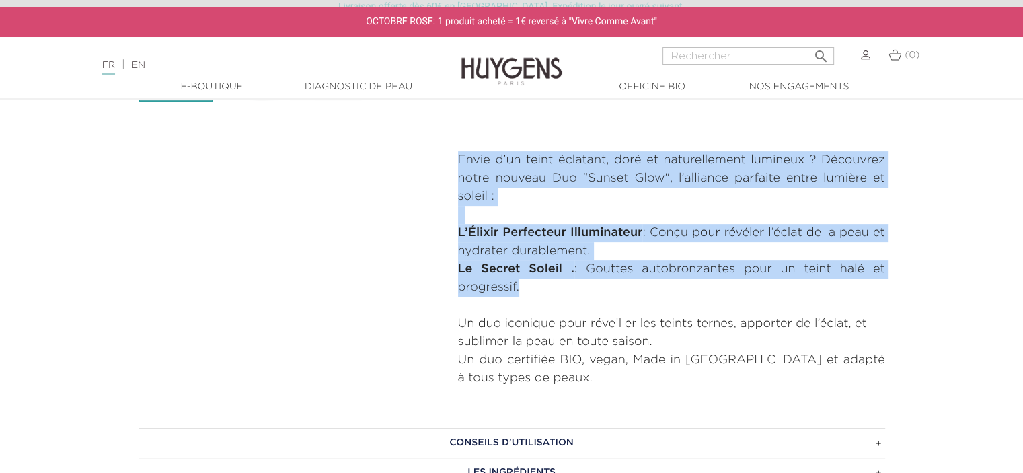
copy div "Envie d’un teint éclatant, doré et naturellement lumineux ? Découvrez notre nou…"
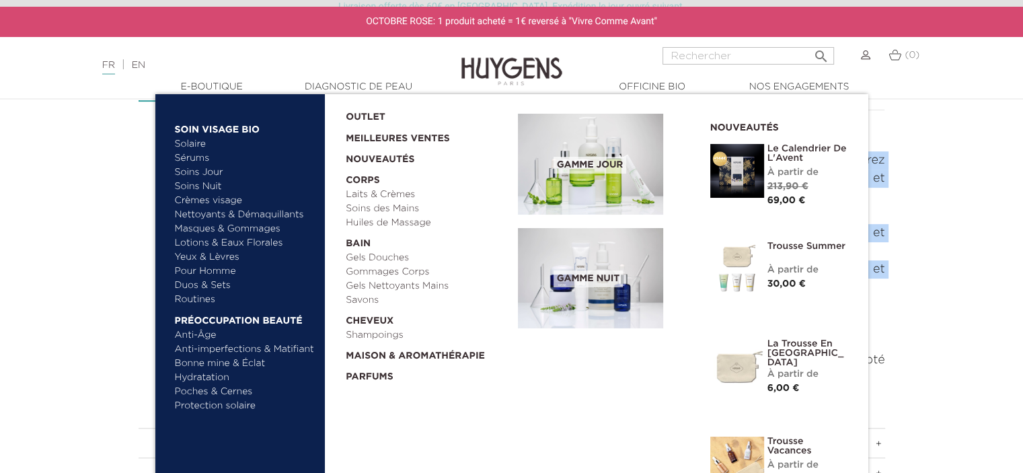
click at [190, 297] on link "Routines" at bounding box center [245, 300] width 141 height 14
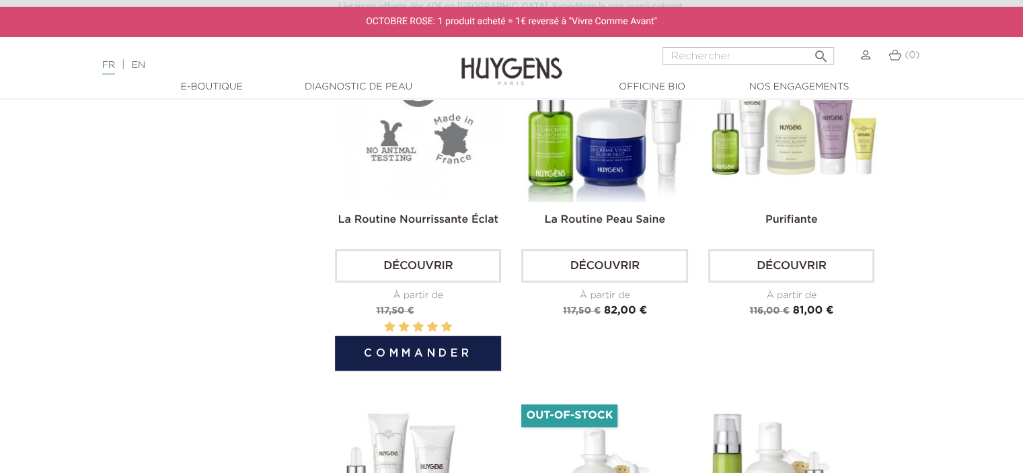
scroll to position [408, 0]
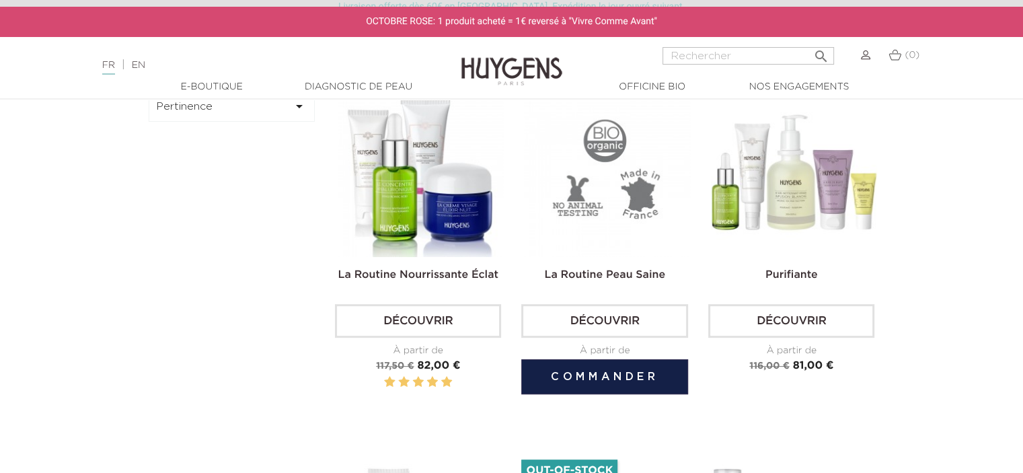
click at [568, 218] on img at bounding box center [607, 174] width 166 height 166
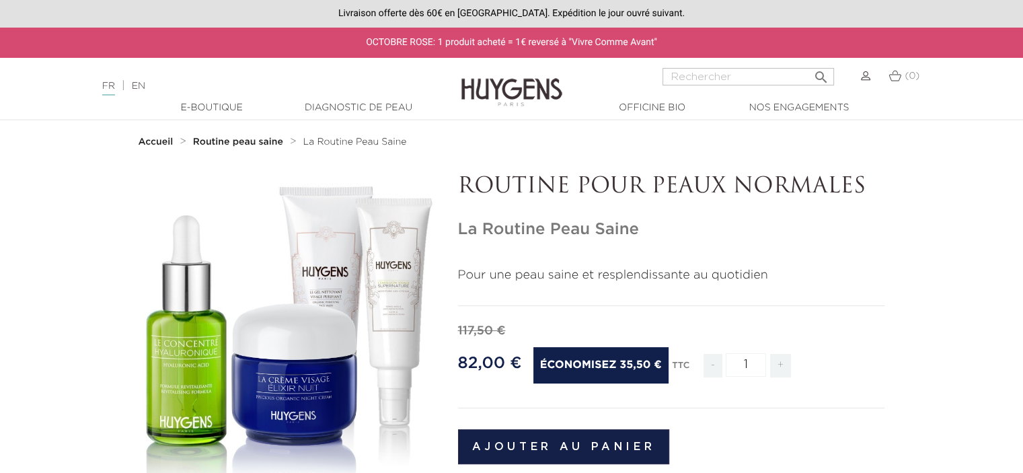
click at [652, 231] on h1 "La Routine Peau Saine" at bounding box center [671, 230] width 427 height 20
drag, startPoint x: 652, startPoint y: 231, endPoint x: 458, endPoint y: 229, distance: 194.4
click at [458, 229] on h1 "La Routine Peau Saine" at bounding box center [671, 230] width 427 height 20
copy div "La Routine Peau Saine"
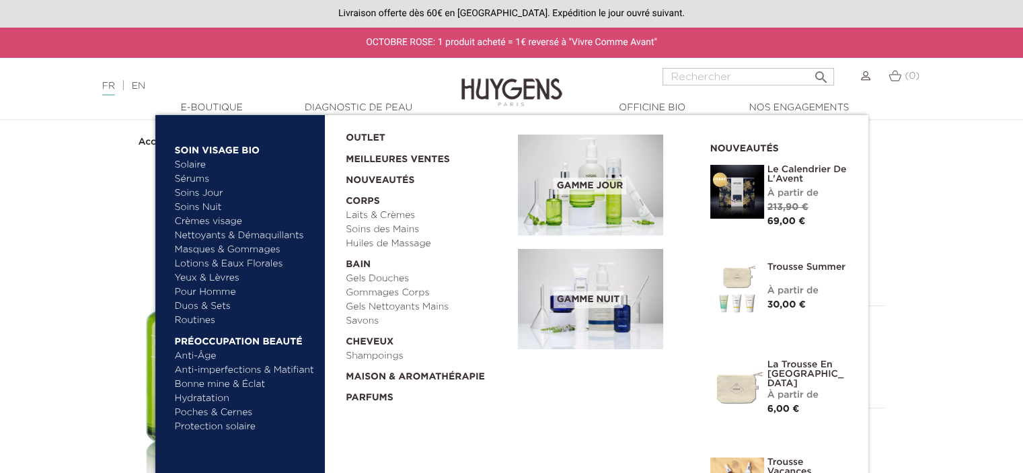
click at [192, 355] on link "Anti-Âge" at bounding box center [245, 356] width 141 height 14
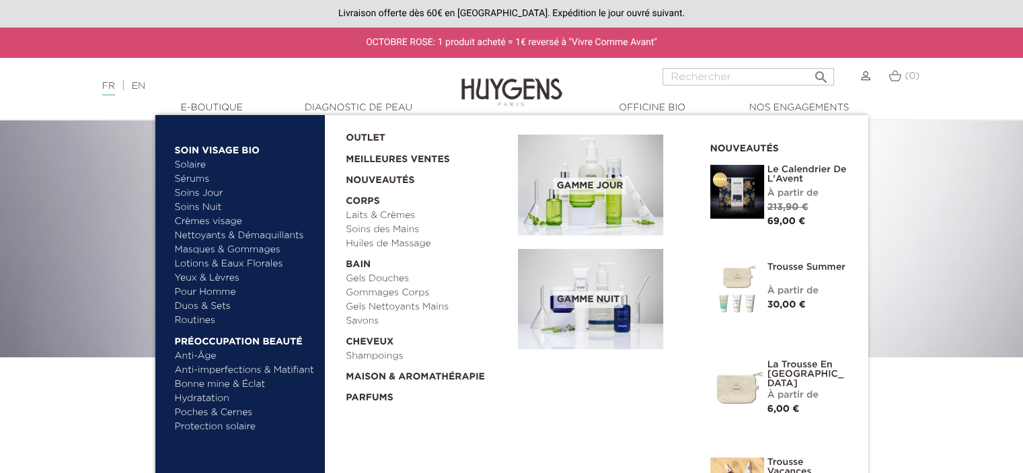
click at [196, 373] on link "Anti-imperfections & Matifiant" at bounding box center [245, 370] width 141 height 14
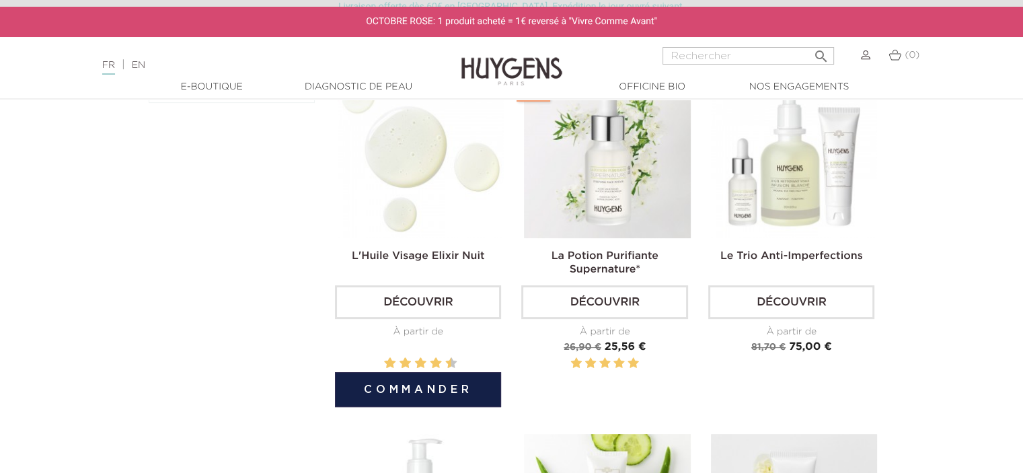
click at [382, 242] on div "L'Huile Visage Elixir Nuit Découvrir À partir de Prix 26,90 €" at bounding box center [418, 236] width 166 height 328
click at [442, 192] on img at bounding box center [421, 155] width 166 height 166
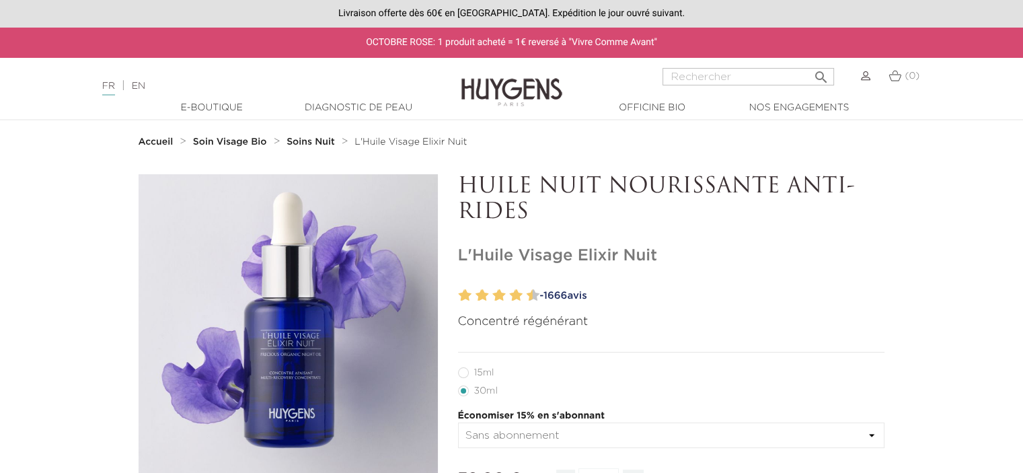
click at [638, 262] on h1 "L'Huile Visage Elixir Nuit" at bounding box center [671, 256] width 427 height 20
drag, startPoint x: 665, startPoint y: 254, endPoint x: 445, endPoint y: 231, distance: 221.1
drag, startPoint x: 615, startPoint y: 252, endPoint x: 457, endPoint y: 234, distance: 159.7
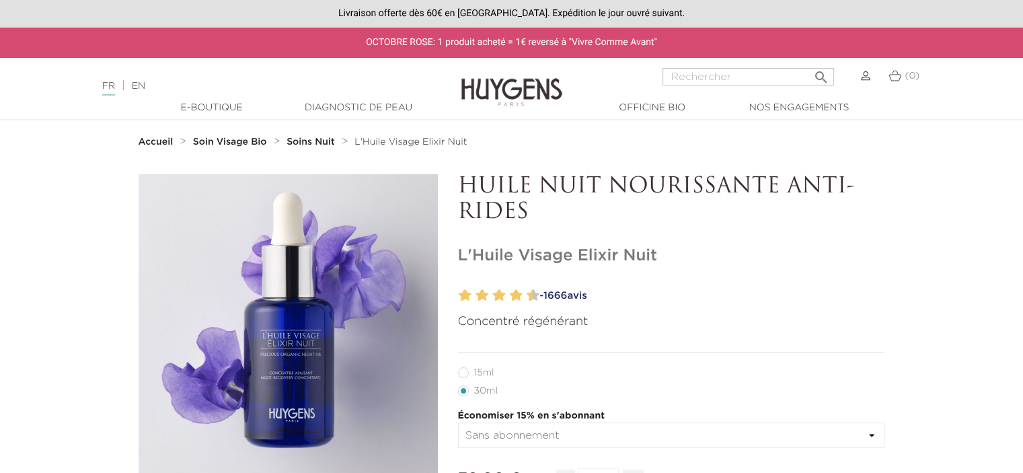
copy h1 "L'Huile Visage Elixir Nuit"
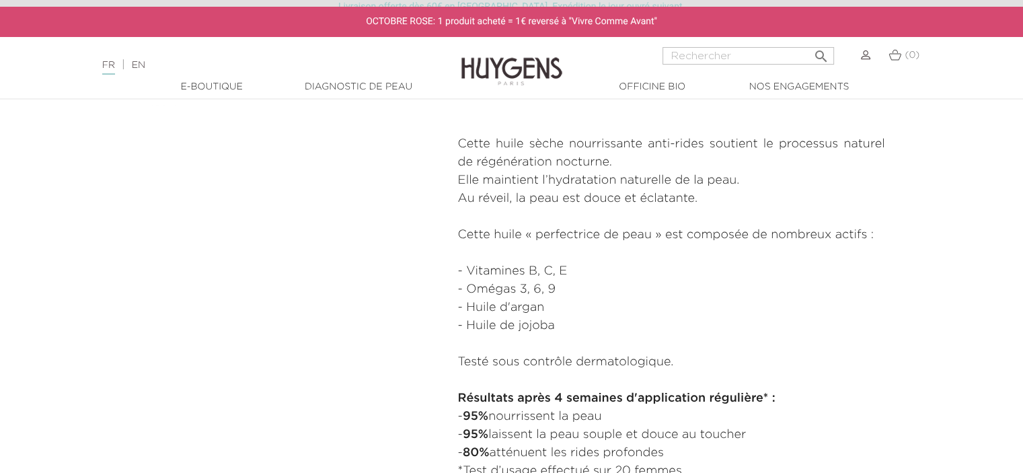
scroll to position [638, 0]
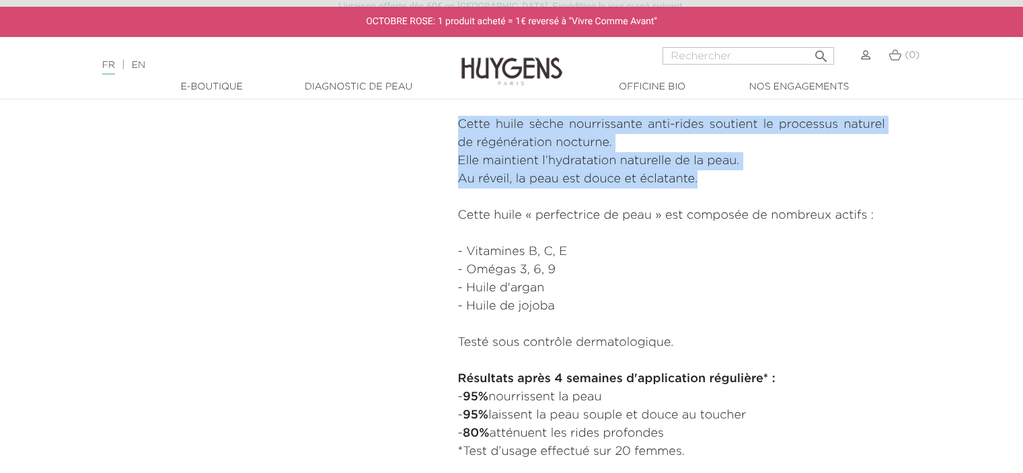
drag, startPoint x: 709, startPoint y: 172, endPoint x: 441, endPoint y: 124, distance: 272.1
click at [441, 124] on div "  " at bounding box center [511, 17] width 767 height 961
copy p "Cette huile sèche nourrissante anti-rides soutient le processus naturel de régé…"
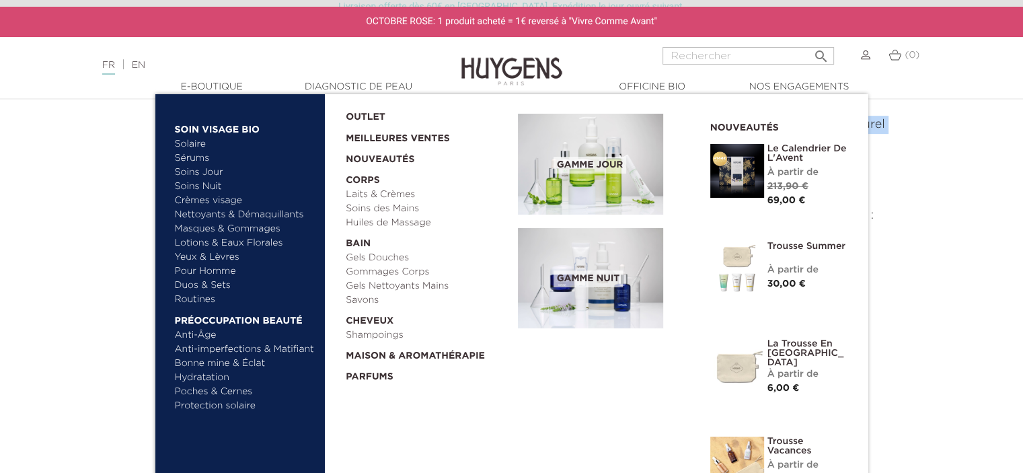
click at [203, 363] on link "Bonne mine & Éclat" at bounding box center [245, 363] width 141 height 14
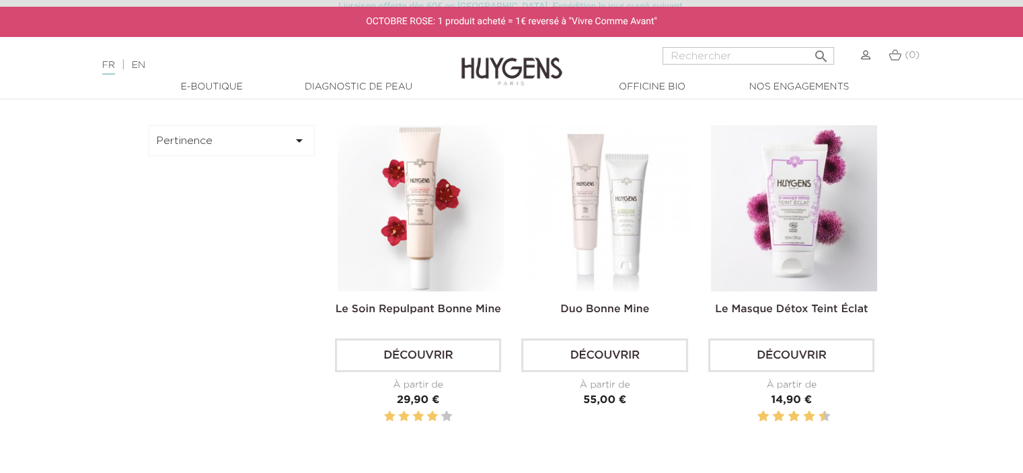
scroll to position [371, 0]
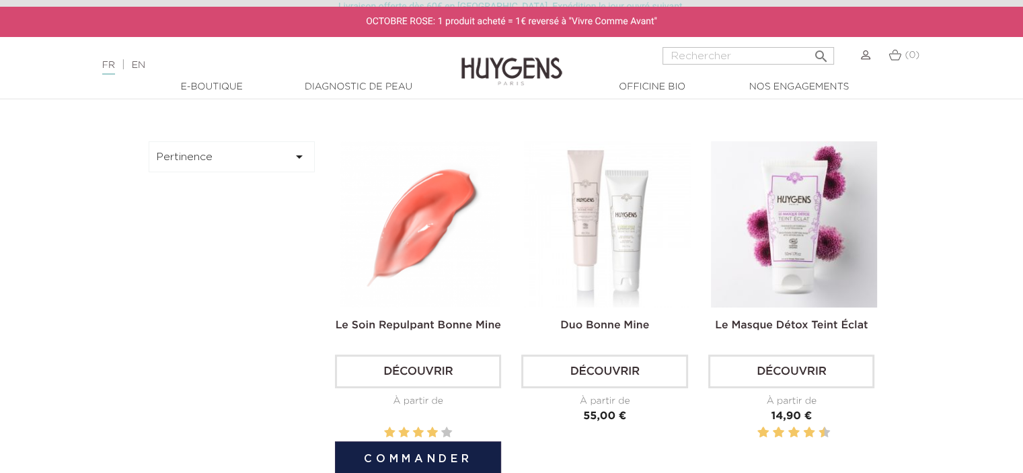
click at [430, 260] on img at bounding box center [421, 224] width 166 height 166
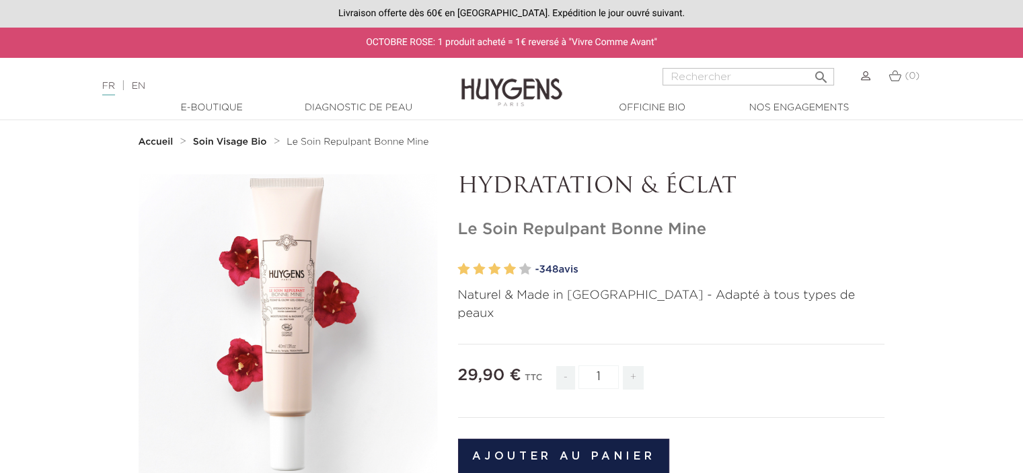
click at [70, 50] on div "OCTOBRE ROSE: 1 produit acheté = 1€ reversé à "Vivre Comme Avant"" at bounding box center [511, 43] width 1023 height 30
drag, startPoint x: 710, startPoint y: 228, endPoint x: 458, endPoint y: 217, distance: 251.8
copy h1 "Le Soin Repulpant Bonne Mine"
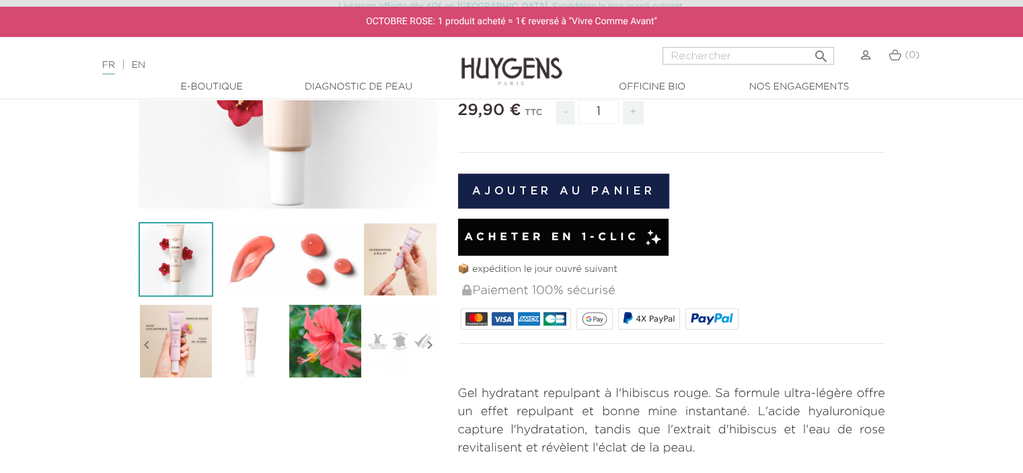
scroll to position [298, 0]
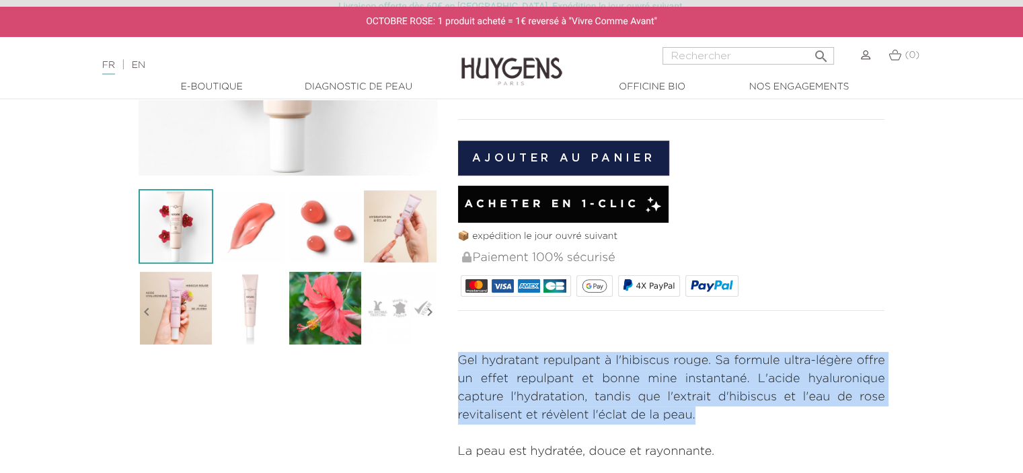
drag, startPoint x: 702, startPoint y: 398, endPoint x: 447, endPoint y: 313, distance: 268.6
click at [448, 313] on div "HYDRATATION & ÉCLAT Le Soin Repulpant Bonne Mine" at bounding box center [671, 186] width 447 height 621
copy p "Gel hydratant repulpant à l'hibiscus rouge. Sa formule ultra-légère offre un ef…"
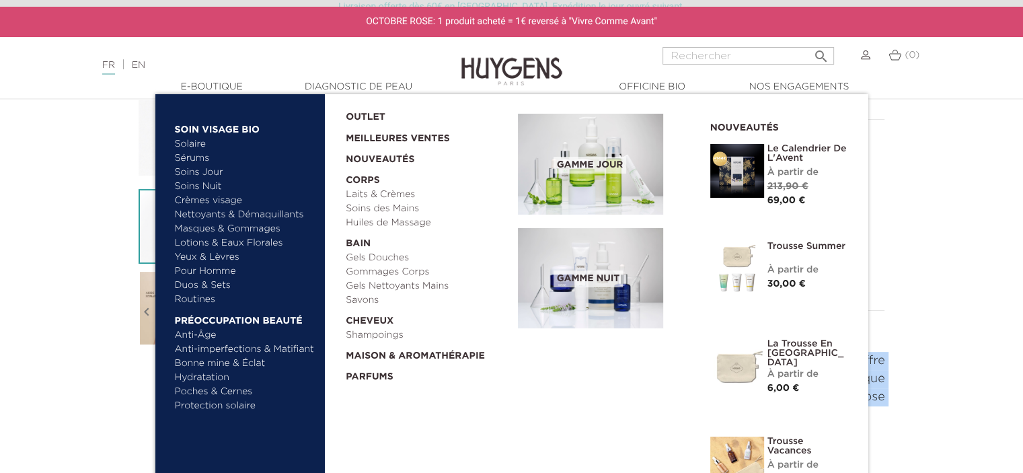
click at [213, 377] on link "Hydratation" at bounding box center [245, 378] width 141 height 14
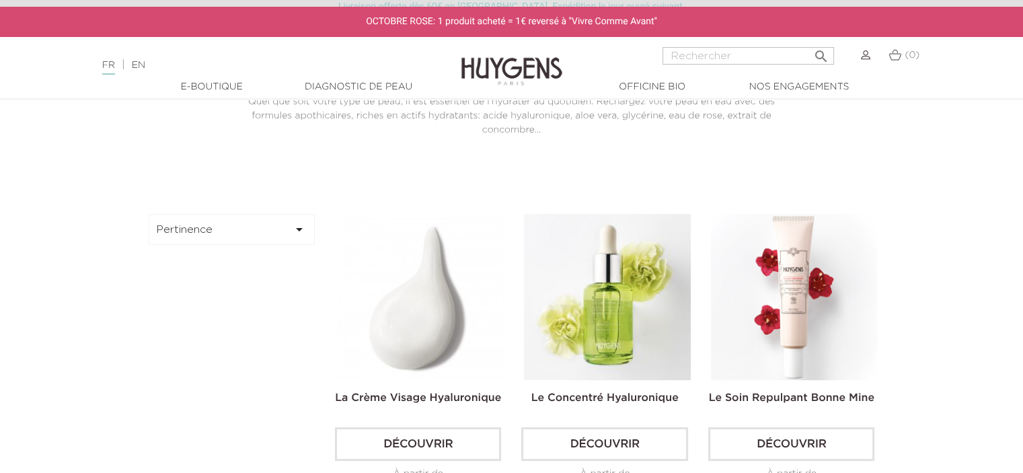
scroll to position [303, 0]
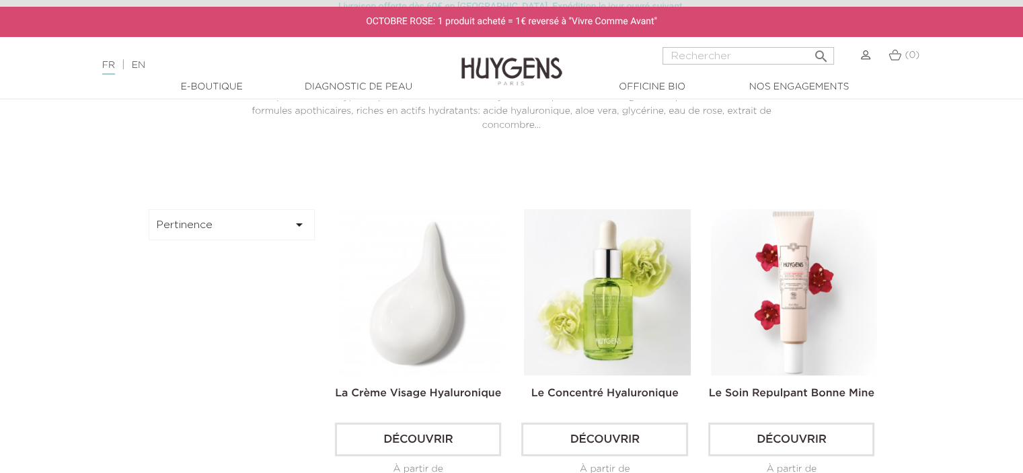
click at [441, 317] on img at bounding box center [421, 292] width 166 height 166
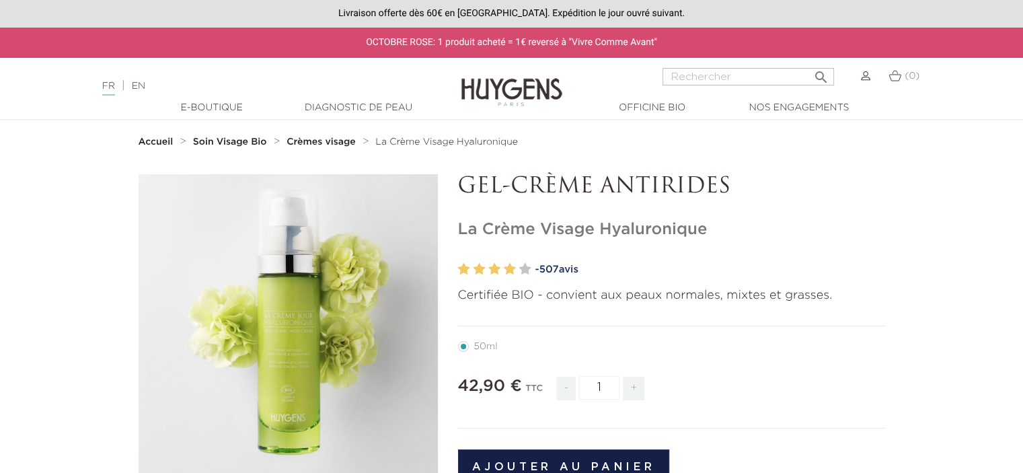
click at [695, 229] on h1 "La Crème Visage Hyaluronique" at bounding box center [671, 230] width 427 height 20
drag, startPoint x: 708, startPoint y: 229, endPoint x: 452, endPoint y: 227, distance: 255.6
copy h1 "La Crème Visage Hyaluronique"
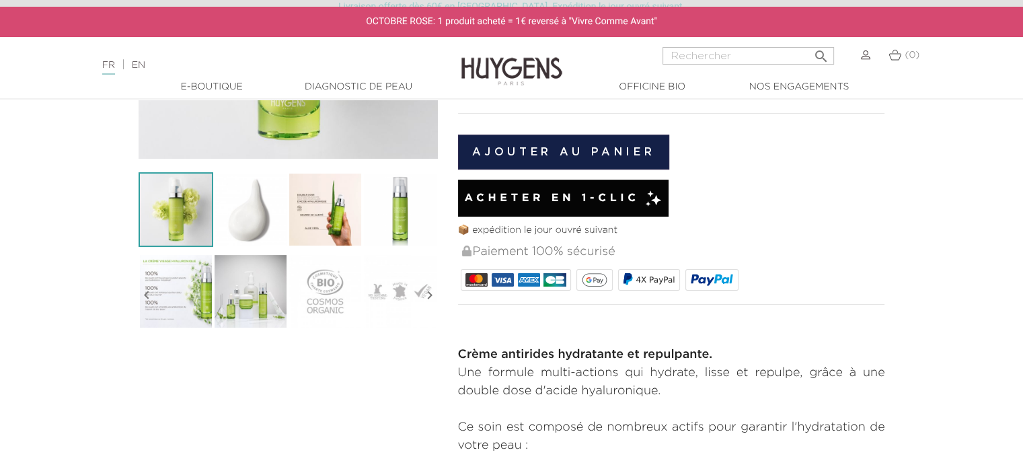
scroll to position [315, 0]
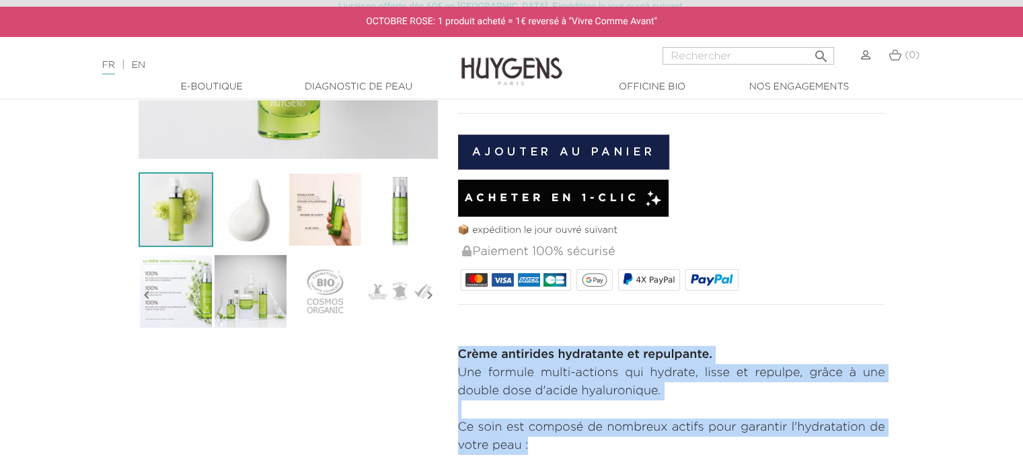
drag, startPoint x: 580, startPoint y: 445, endPoint x: 440, endPoint y: 347, distance: 171.1
click at [440, 347] on div "  " at bounding box center [511, 302] width 767 height 886
copy p "Crème antirides hydratante et repulpante. Une formule multi-actions qui hydrate…"
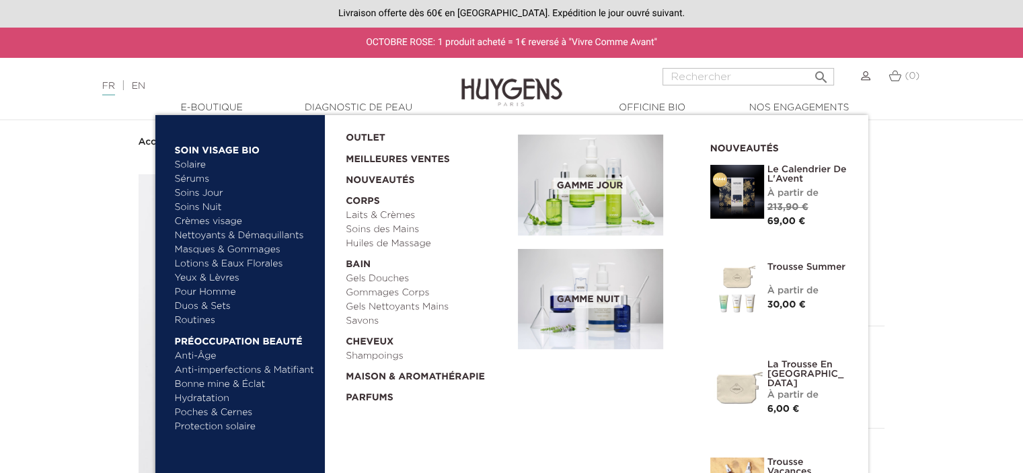
click at [204, 410] on link "Poches & Cernes" at bounding box center [245, 413] width 141 height 14
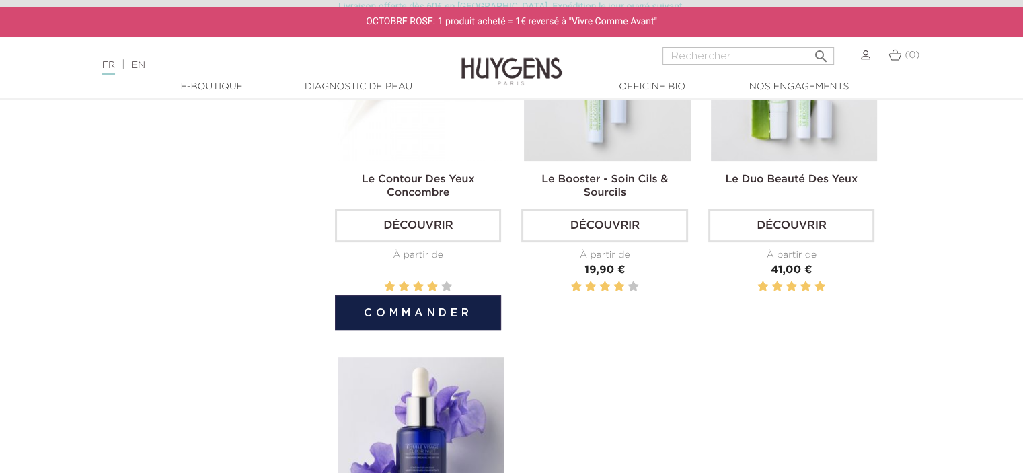
scroll to position [528, 0]
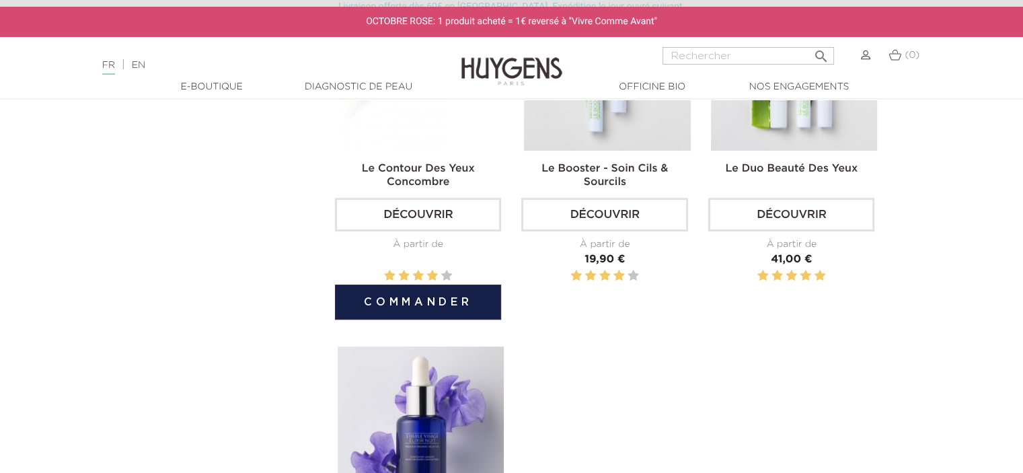
click at [424, 143] on img at bounding box center [421, 68] width 166 height 166
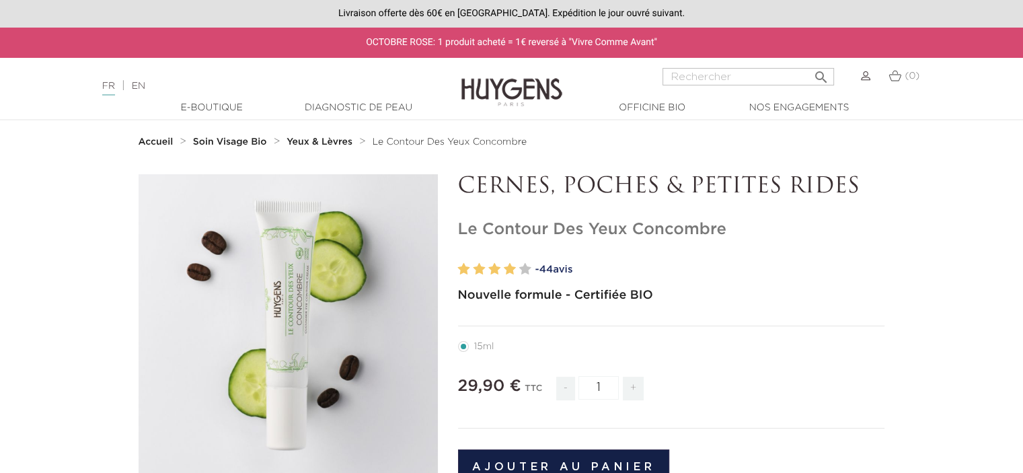
drag, startPoint x: 731, startPoint y: 228, endPoint x: 460, endPoint y: 221, distance: 271.2
click at [460, 221] on h1 "Le Contour Des Yeux Concombre" at bounding box center [671, 230] width 427 height 20
copy h1 "Le Contour Des Yeux Concombre"
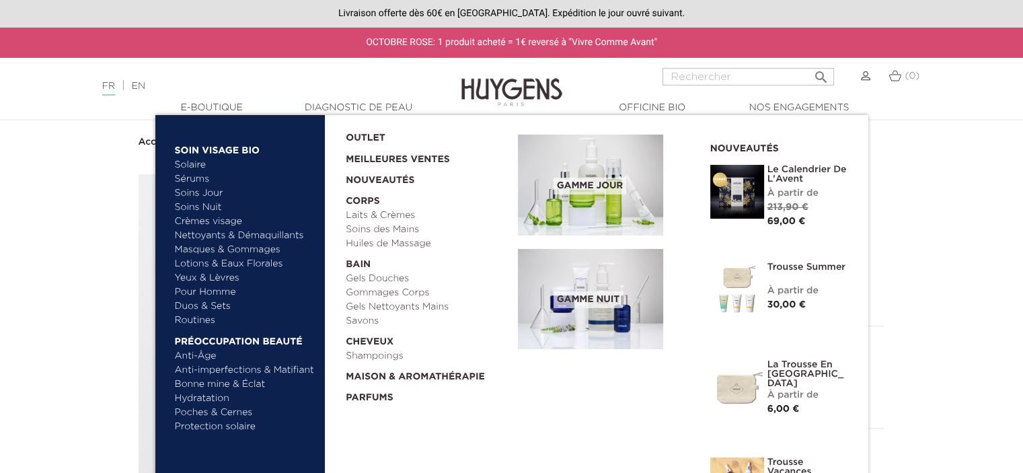
click at [218, 427] on link "Protection solaire" at bounding box center [245, 427] width 141 height 14
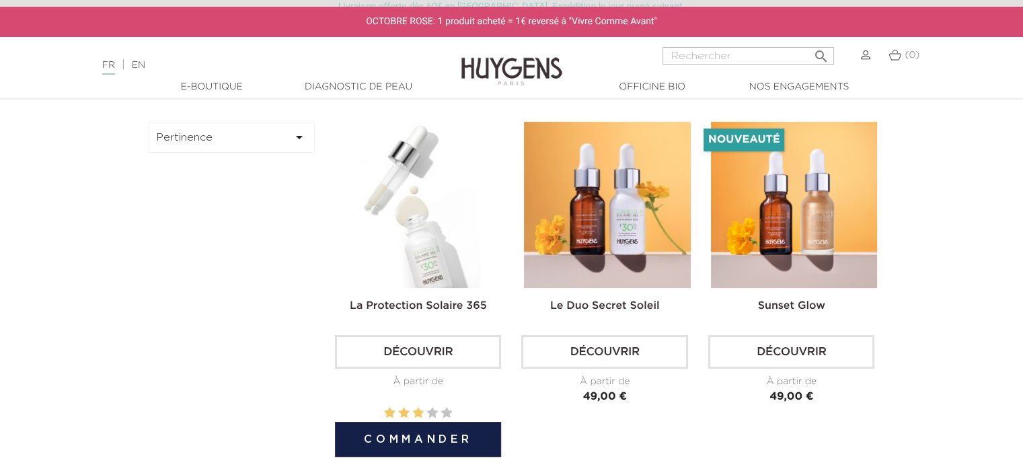
scroll to position [439, 0]
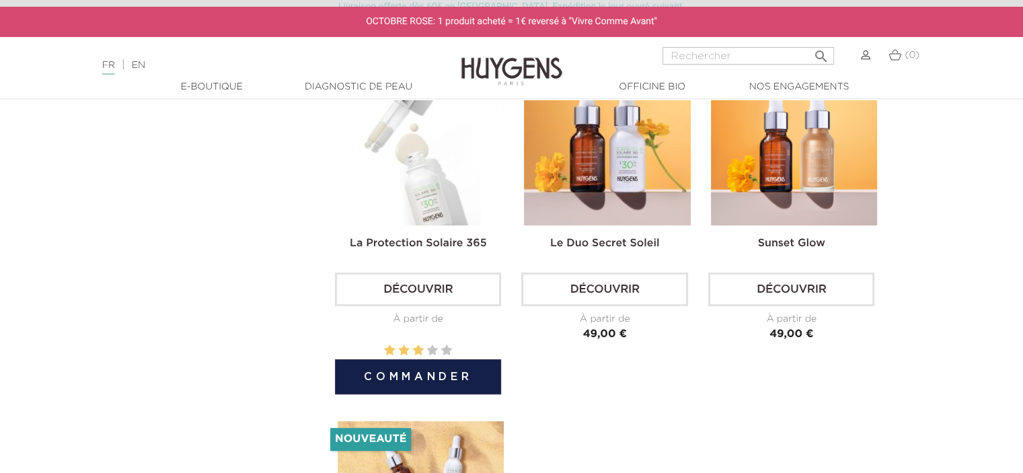
click at [422, 184] on img at bounding box center [421, 142] width 166 height 166
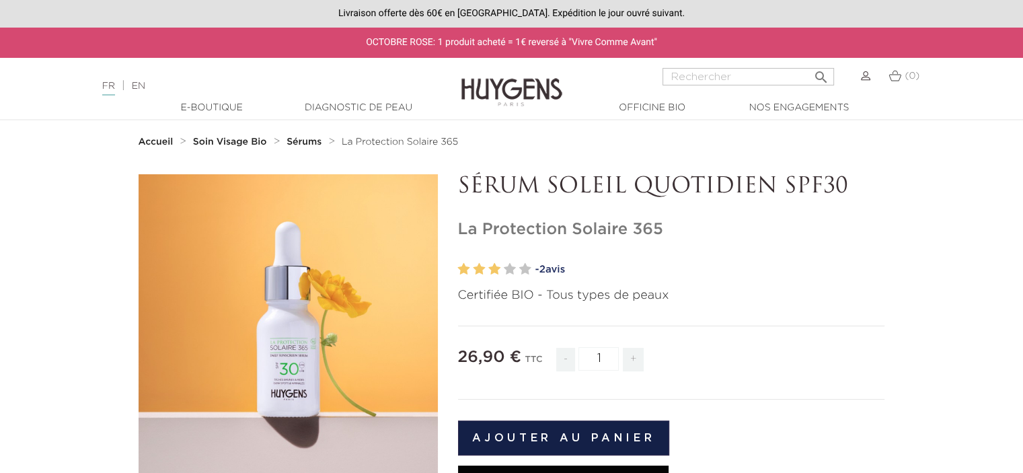
drag, startPoint x: 458, startPoint y: 225, endPoint x: 700, endPoint y: 228, distance: 242.2
click at [700, 228] on h1 "La Protection Solaire 365" at bounding box center [671, 230] width 427 height 20
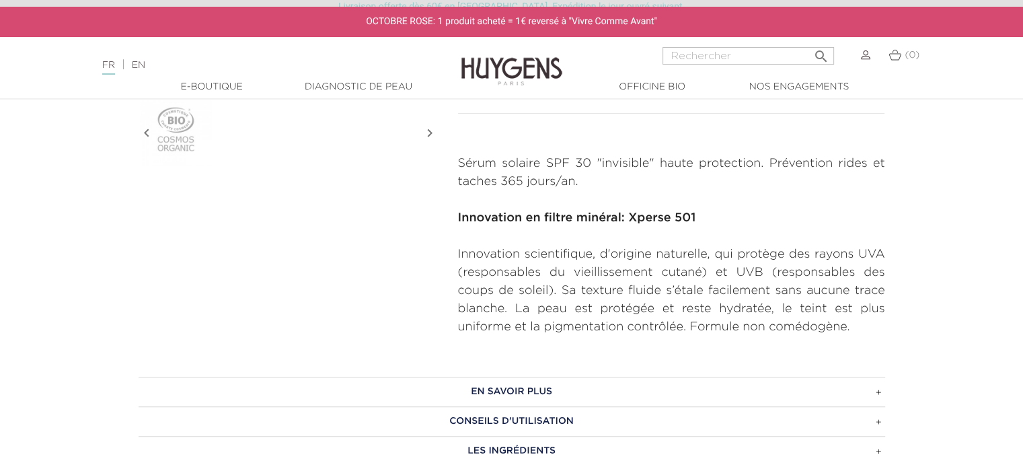
scroll to position [486, 0]
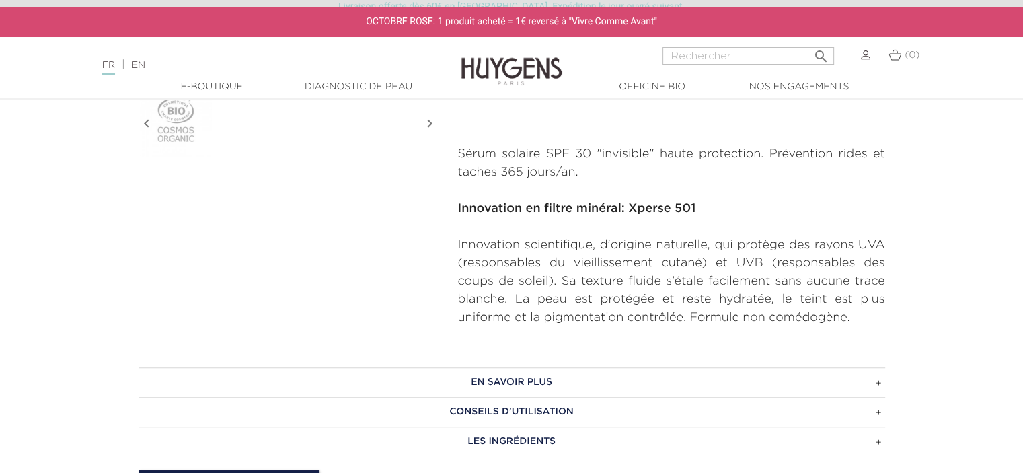
drag, startPoint x: 856, startPoint y: 317, endPoint x: 468, endPoint y: 233, distance: 397.1
click at [468, 233] on div "Sérum solaire SPF 30 "invisible" haute protection. Prévention rides et taches 3…" at bounding box center [671, 236] width 427 height 182
copy div "Innovation scientifique, d'origine naturelle, qui protège des rayons UVA (respo…"
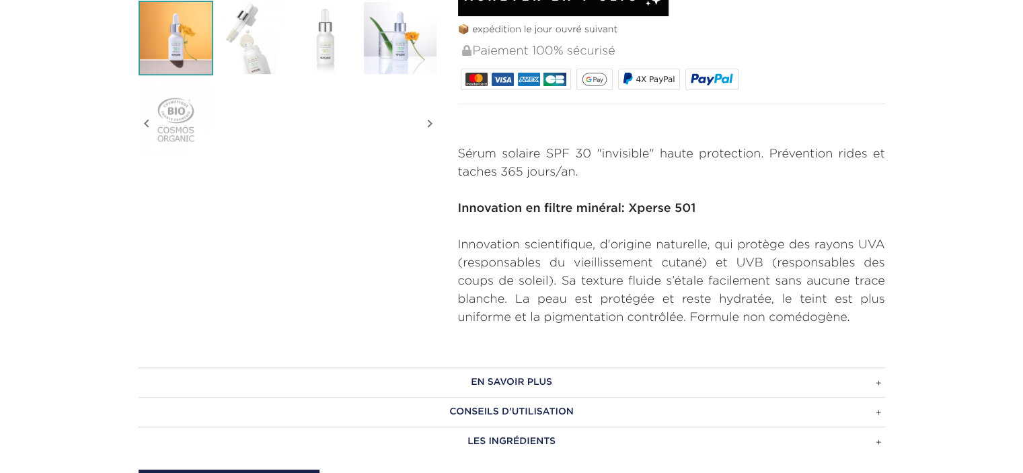
scroll to position [0, 0]
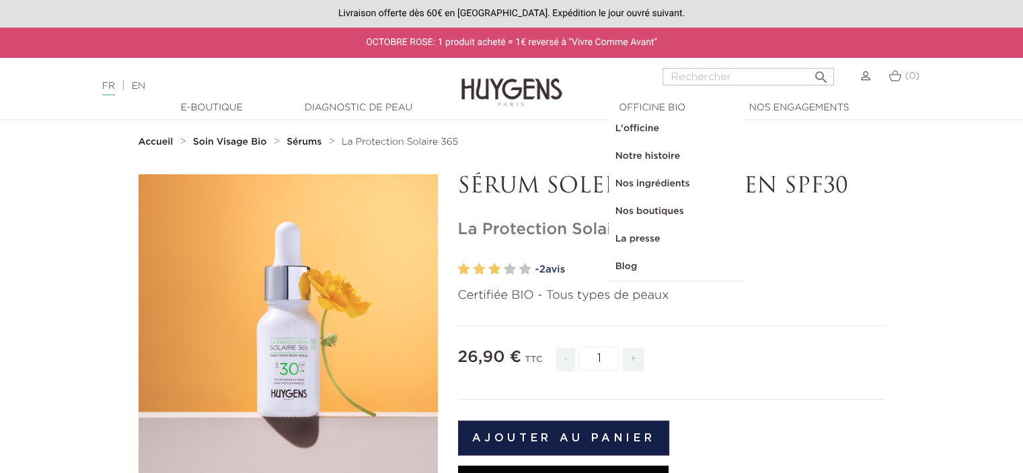
click at [648, 128] on link "L'officine" at bounding box center [676, 129] width 135 height 28
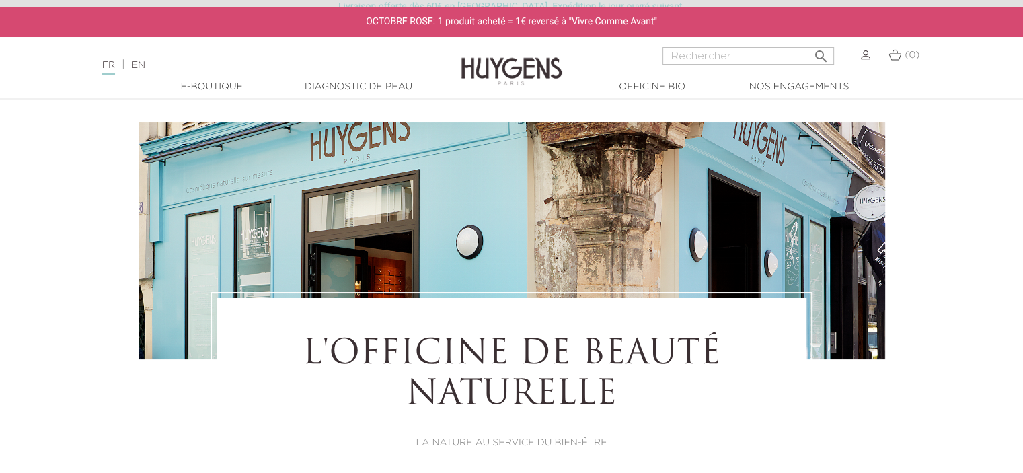
scroll to position [83, 0]
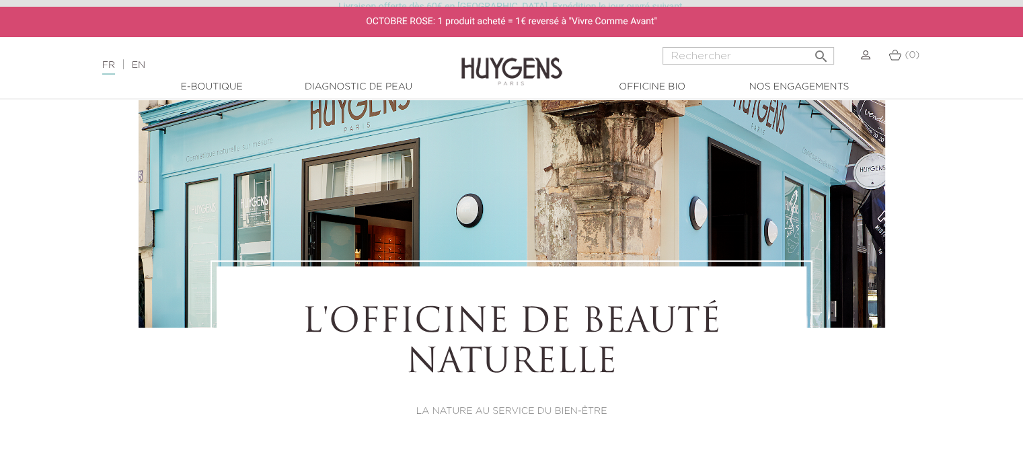
drag, startPoint x: 607, startPoint y: 410, endPoint x: 322, endPoint y: 320, distance: 298.3
click at [322, 320] on div "L'OFFICINE DE BEAUTÉ NATURELLE LA NATURE AU SERVICE DU BIEN-ÊTRE" at bounding box center [512, 360] width 516 height 115
click at [305, 318] on h1 "L'OFFICINE DE BEAUTÉ NATURELLE" at bounding box center [512, 343] width 516 height 81
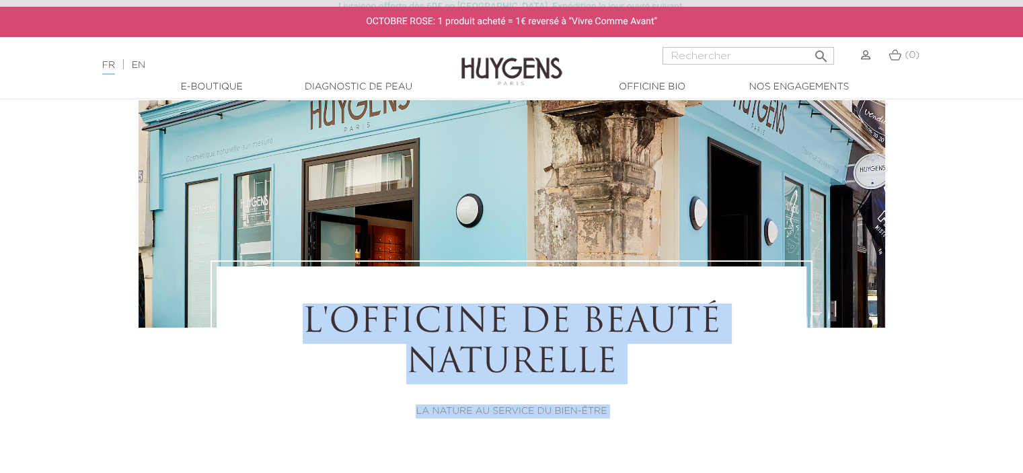
drag, startPoint x: 305, startPoint y: 318, endPoint x: 610, endPoint y: 400, distance: 316.0
click at [610, 400] on div "L'OFFICINE DE BEAUTÉ NATURELLE LA NATURE AU SERVICE DU BIEN-ÊTRE" at bounding box center [512, 360] width 516 height 115
copy div "L'OFFICINE DE BEAUTÉ NATURELLE LA NATURE AU SERVICE DU BIEN-ÊTRE"
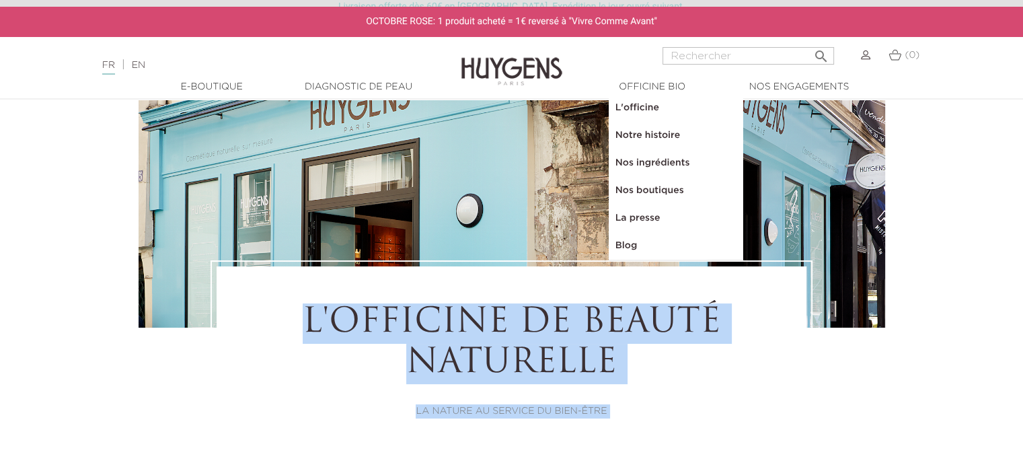
click at [638, 128] on link "Notre histoire" at bounding box center [676, 136] width 135 height 28
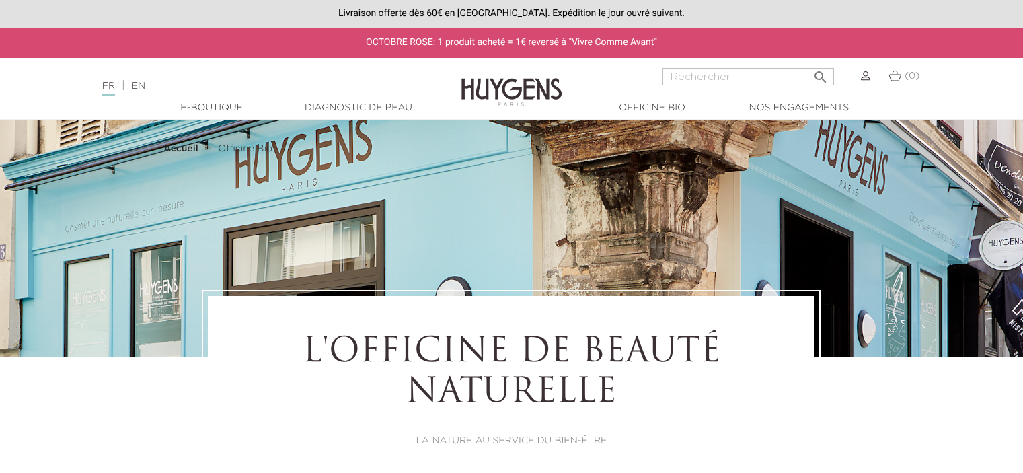
select select "FR"
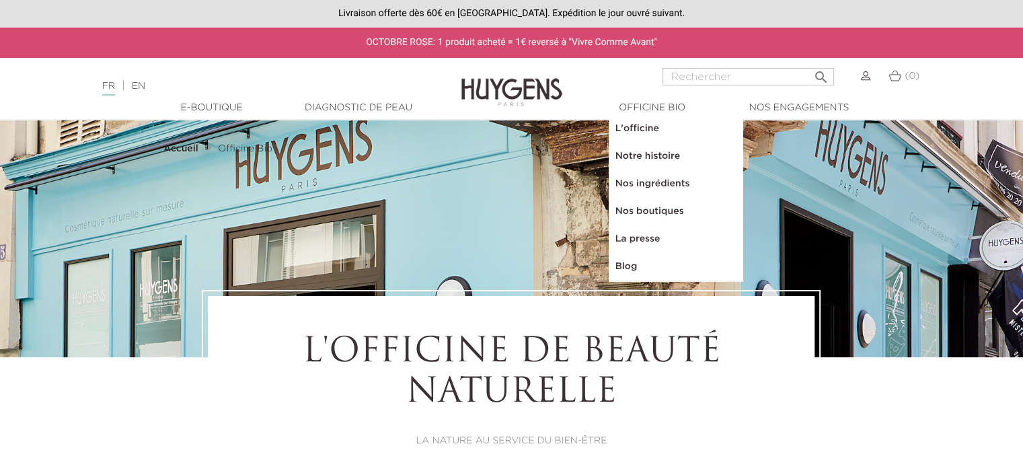
click at [645, 151] on link "Notre histoire" at bounding box center [676, 157] width 135 height 28
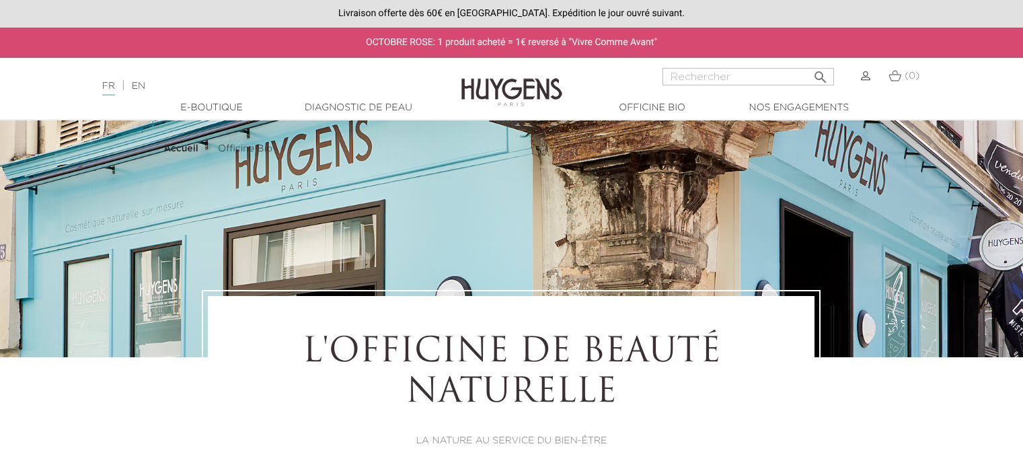
select select "FR"
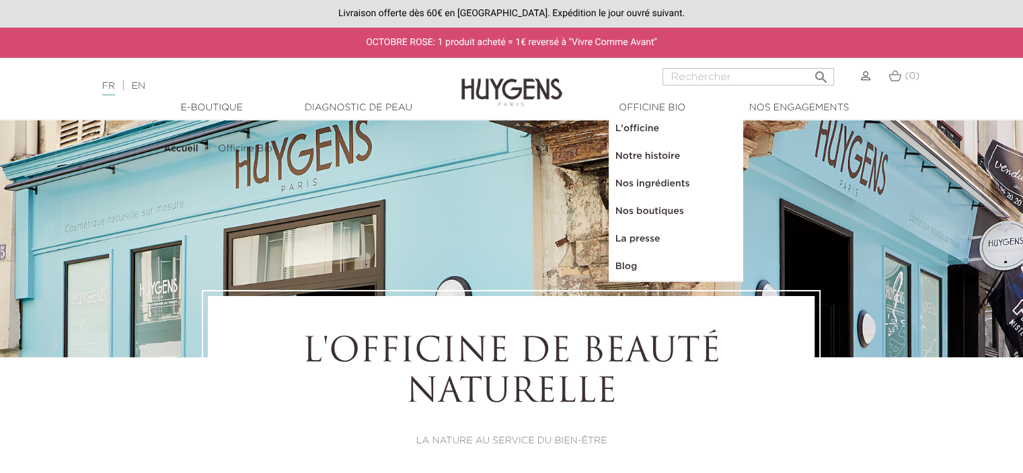
click at [641, 128] on link "L'officine" at bounding box center [676, 129] width 135 height 28
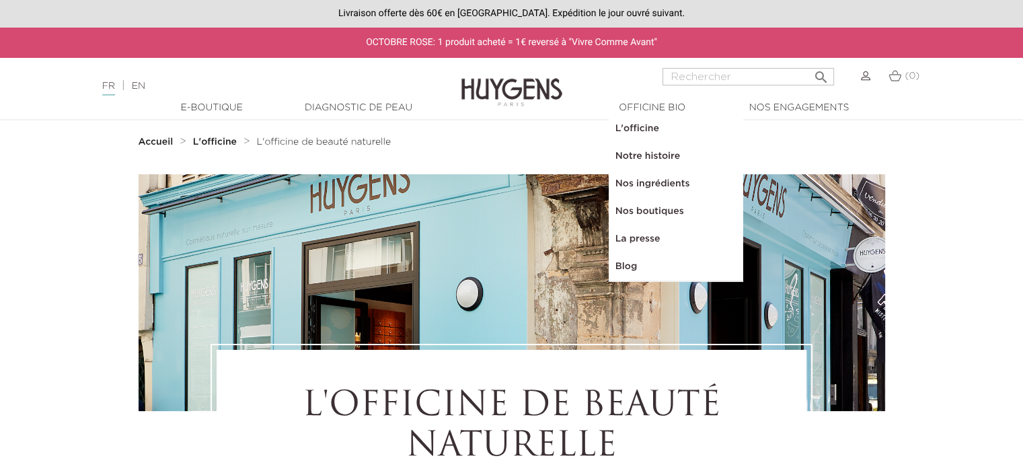
click at [643, 153] on link "Notre histoire" at bounding box center [676, 157] width 135 height 28
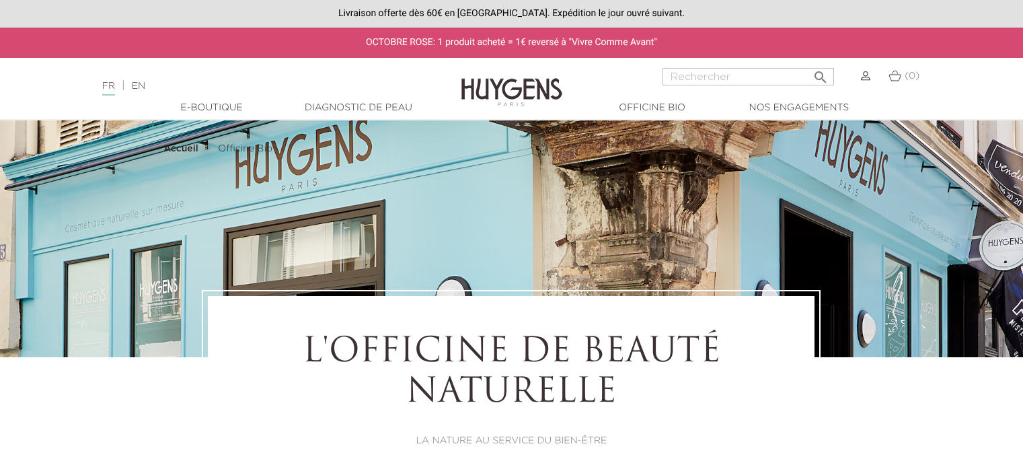
select select "FR"
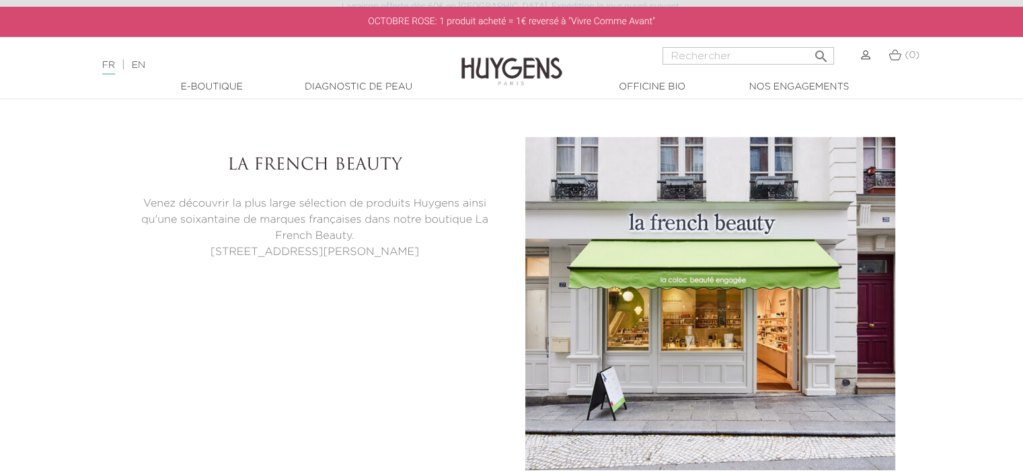
scroll to position [3777, 0]
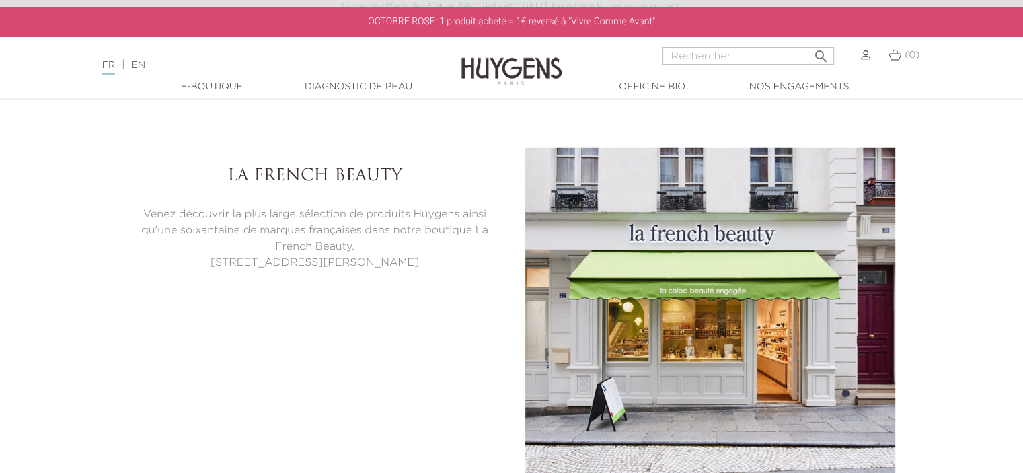
drag, startPoint x: 411, startPoint y: 260, endPoint x: 209, endPoint y: 153, distance: 228.1
click at [209, 153] on div "La French Beauty Venez découvrir la plus large sélection de produits Huygens ai…" at bounding box center [314, 209] width 393 height 124
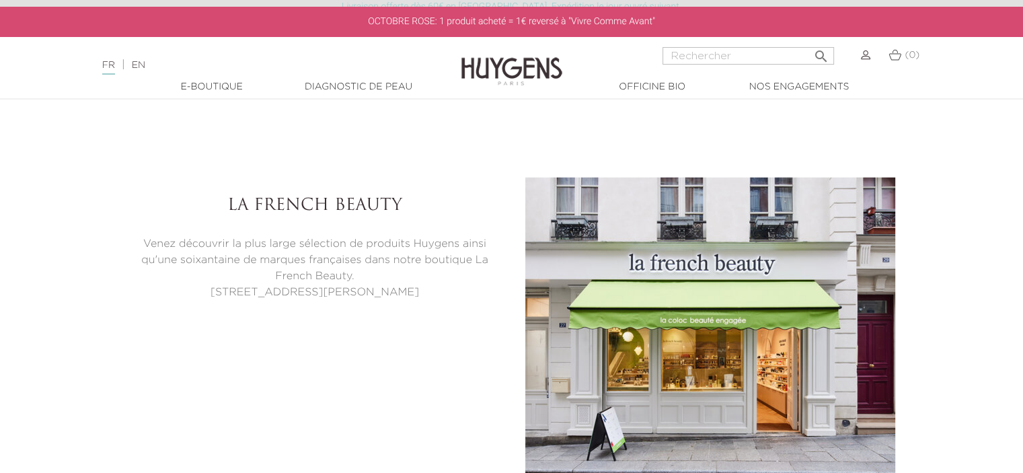
scroll to position [3751, 0]
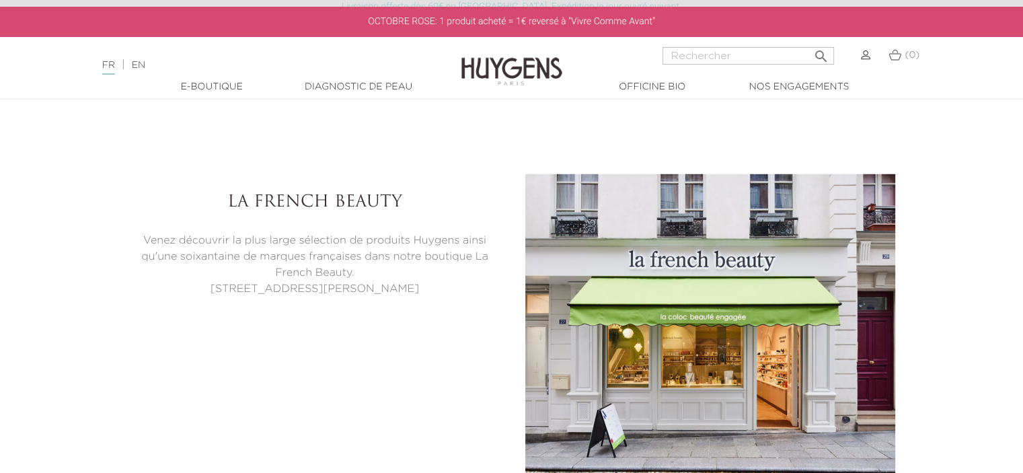
copy div "La French Beauty Venez découvrir la plus large sélection de produits Huygens ai…"
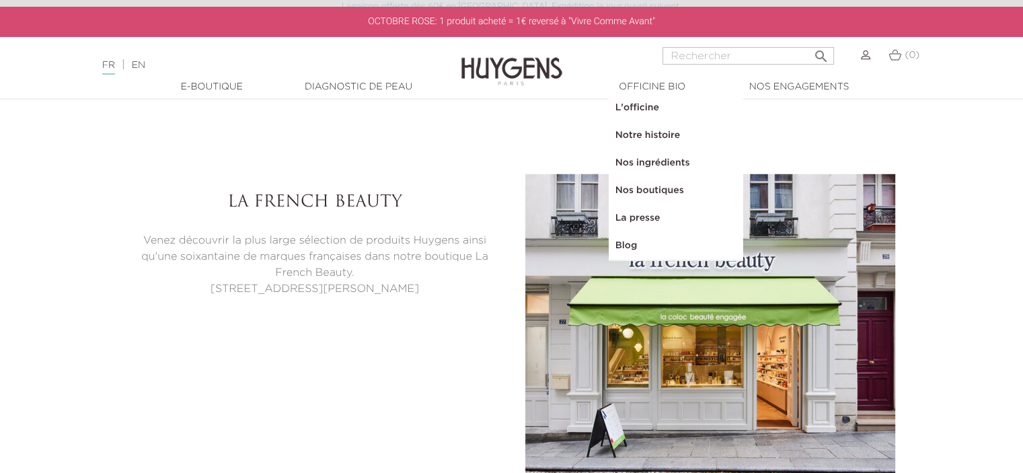
click at [631, 172] on link "Nos ingrédients" at bounding box center [676, 163] width 135 height 28
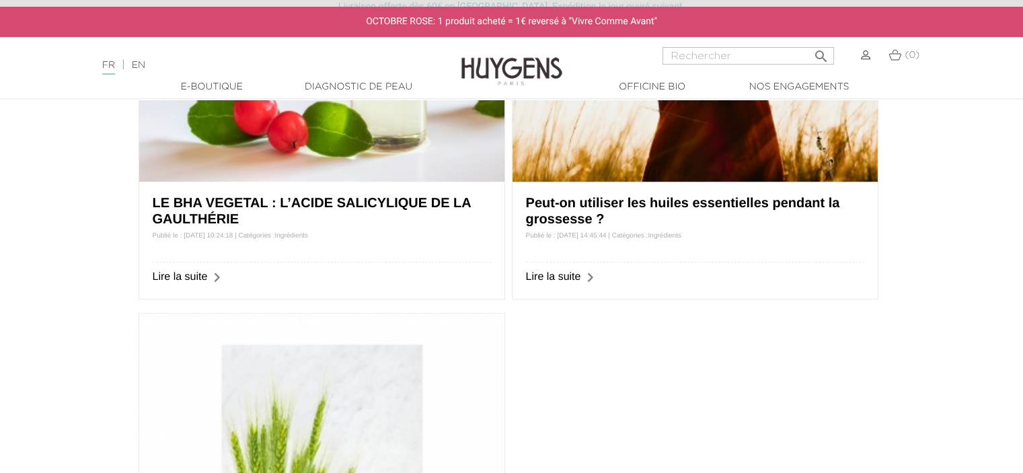
scroll to position [1039, 0]
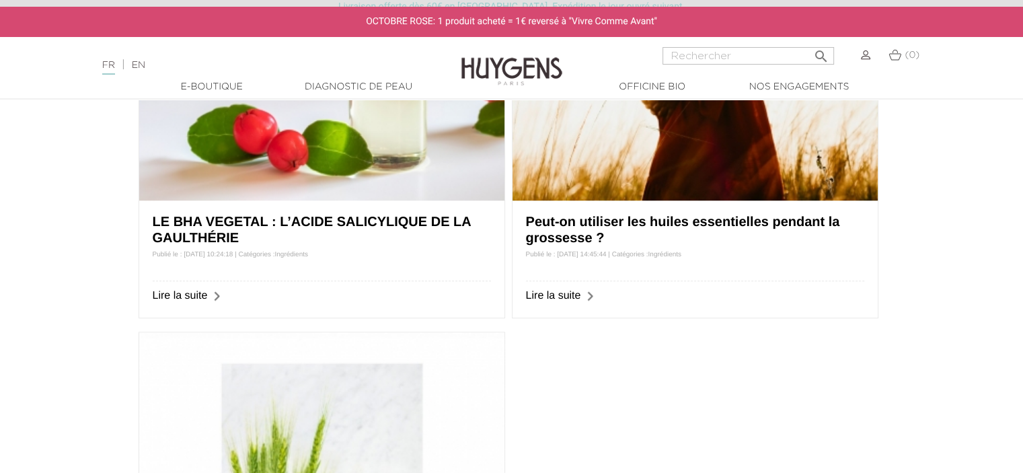
click at [421, 283] on div "LE BHA VEGETAL : L’ACIDE SALICYLIQUE DE LA GAULTHÉRIE Publié le : 17/06/2021 10…" at bounding box center [321, 258] width 365 height 117
click at [338, 228] on link "LE BHA VEGETAL : L’ACIDE SALICYLIQUE DE LA GAULTHÉRIE" at bounding box center [312, 230] width 318 height 31
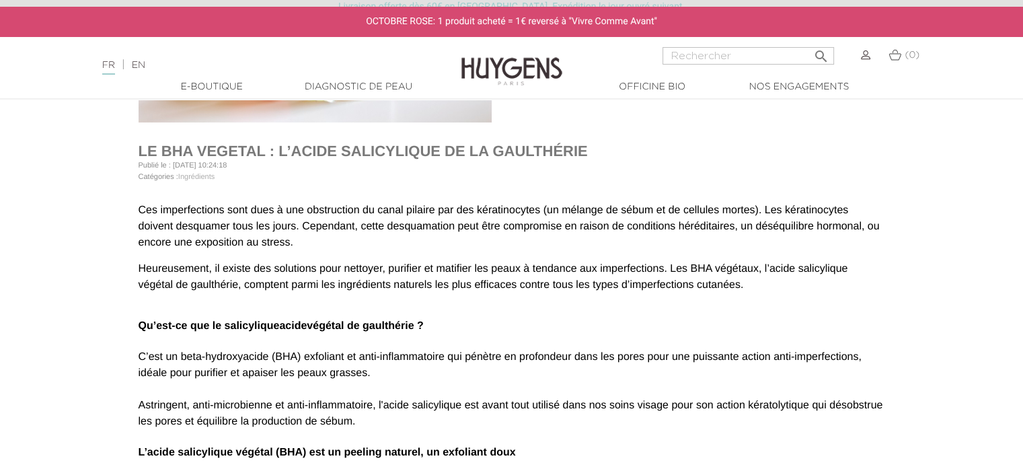
scroll to position [309, 0]
